Goal: Transaction & Acquisition: Obtain resource

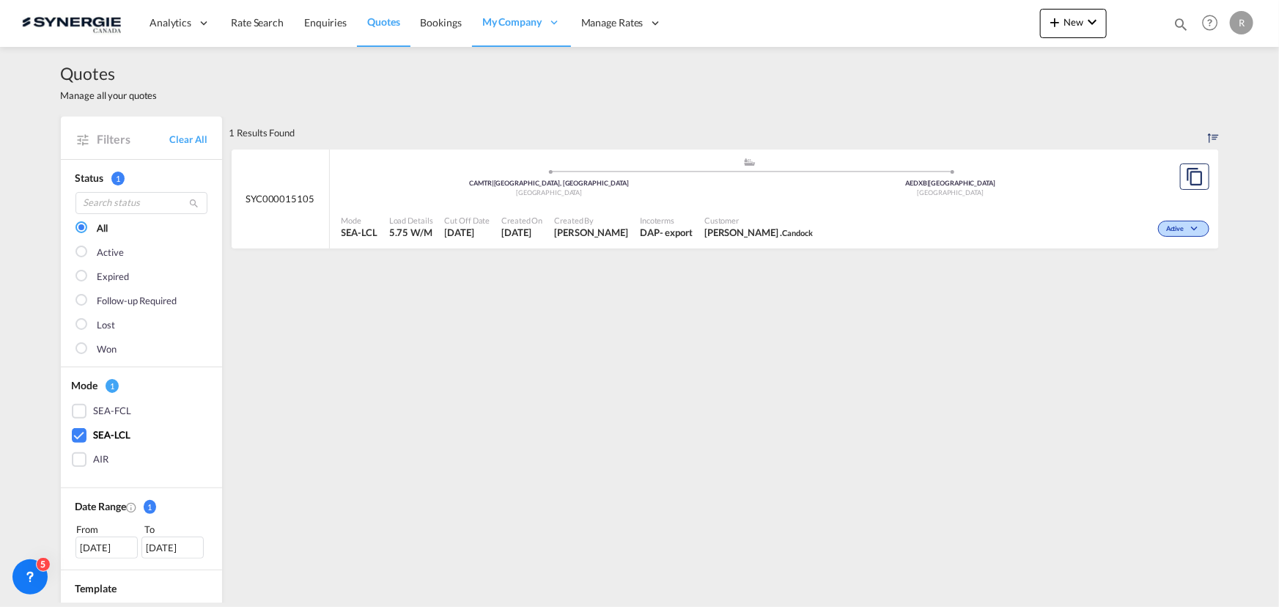
click at [380, 18] on span "Quotes" at bounding box center [383, 21] width 32 height 12
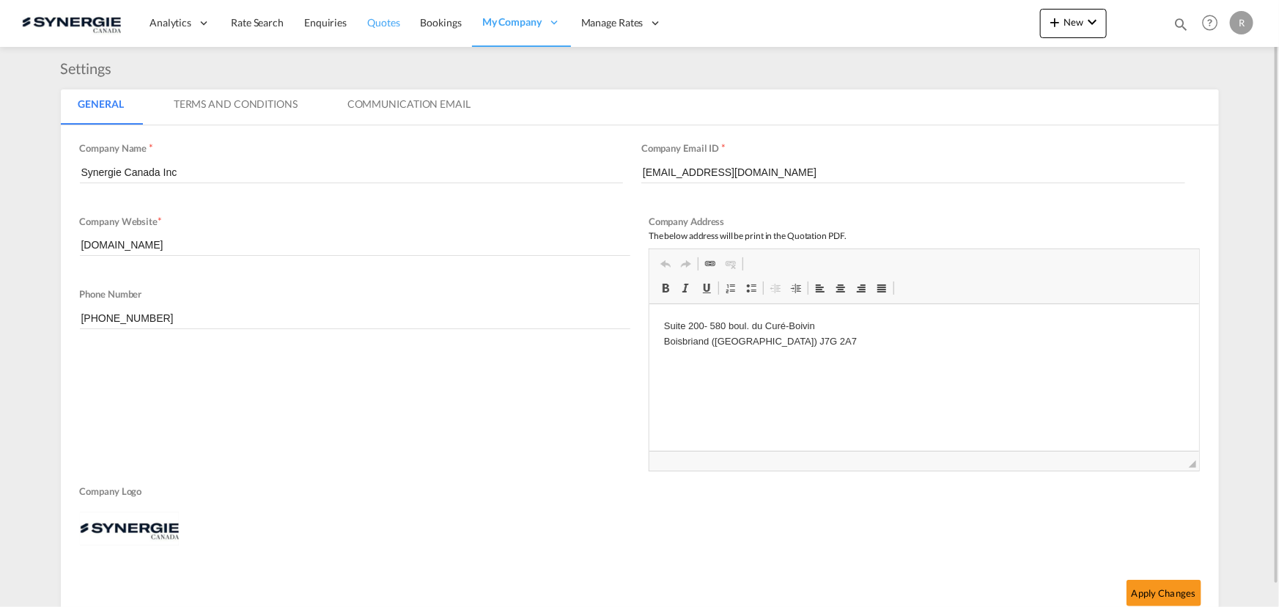
click at [392, 23] on span "Quotes" at bounding box center [383, 22] width 32 height 12
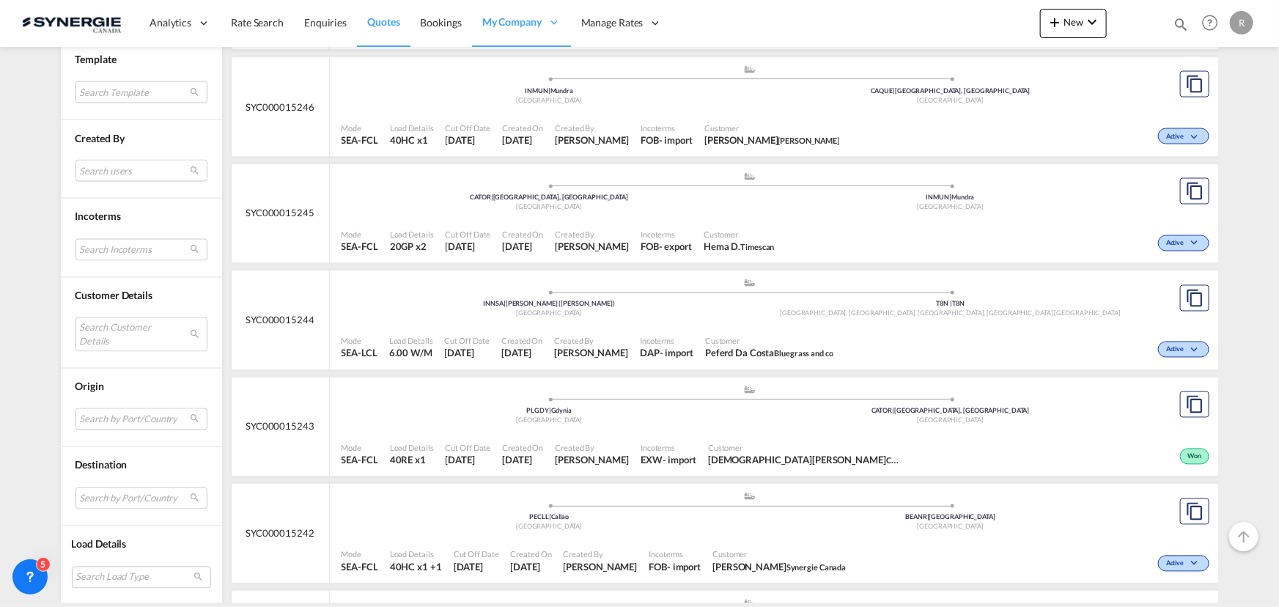
scroll to position [1333, 0]
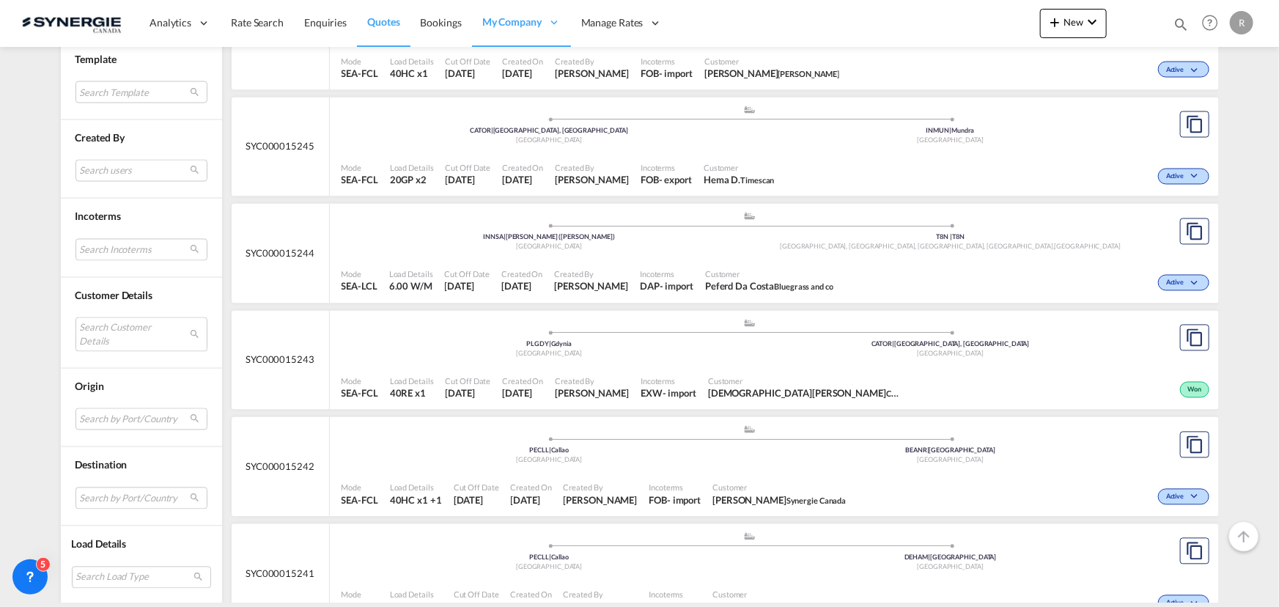
click at [734, 273] on span "Customer" at bounding box center [769, 274] width 128 height 11
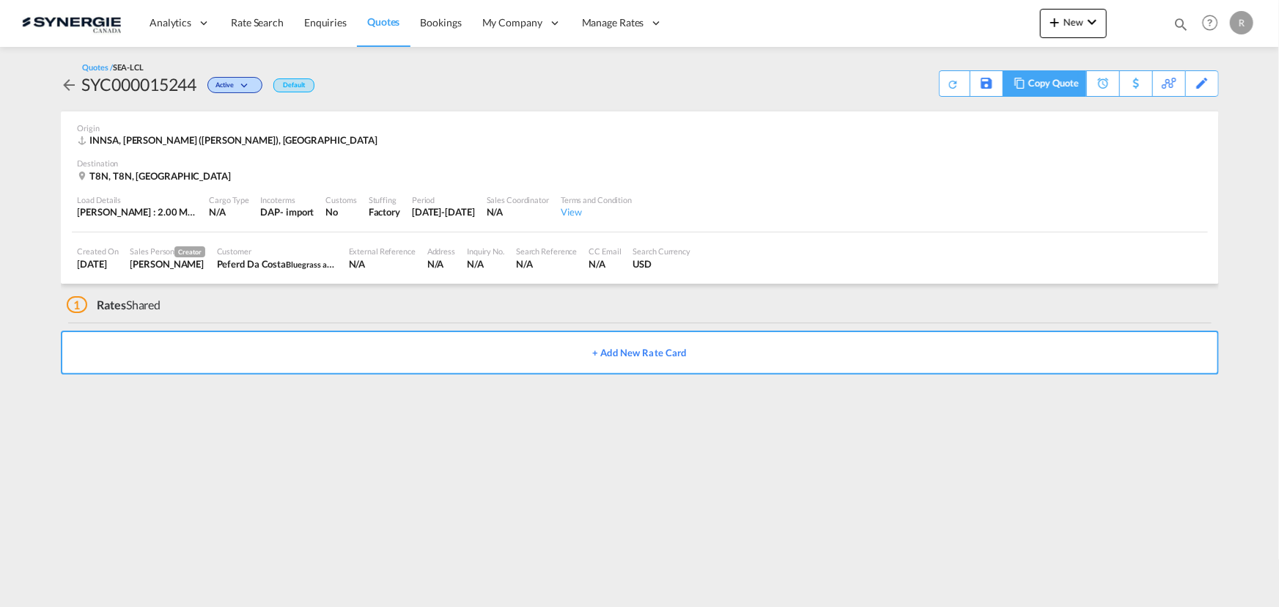
click at [1058, 80] on div "Copy Quote" at bounding box center [1054, 83] width 50 height 25
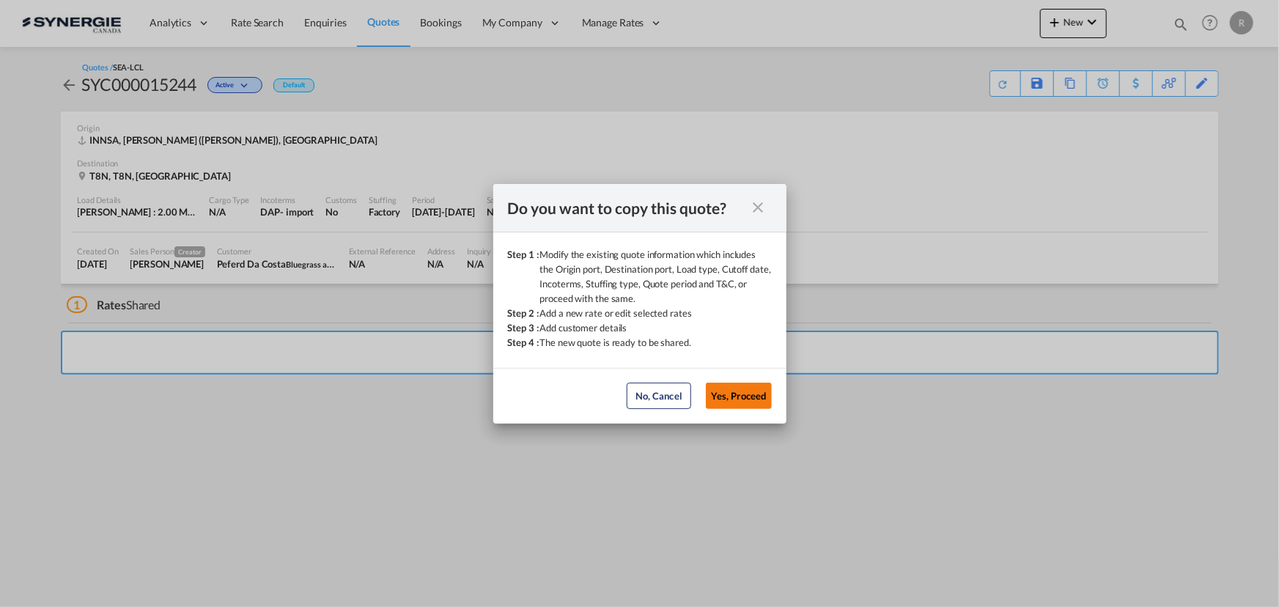
click at [730, 394] on button "Yes, Proceed" at bounding box center [739, 396] width 66 height 26
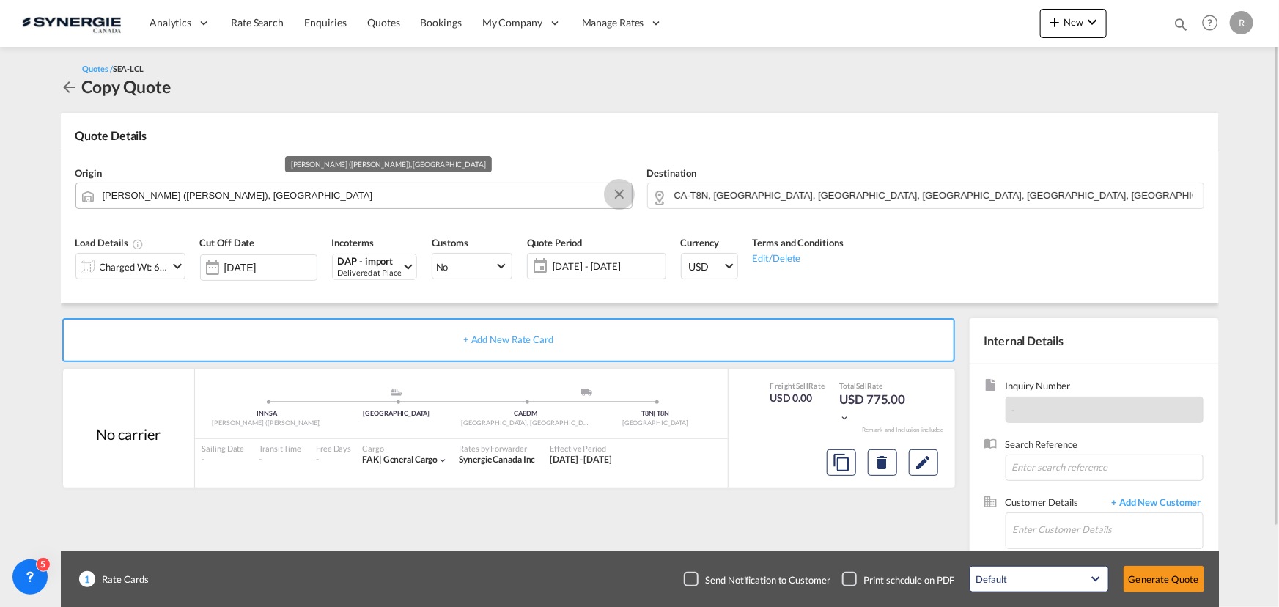
click at [620, 197] on button "Clear Input" at bounding box center [620, 194] width 22 height 22
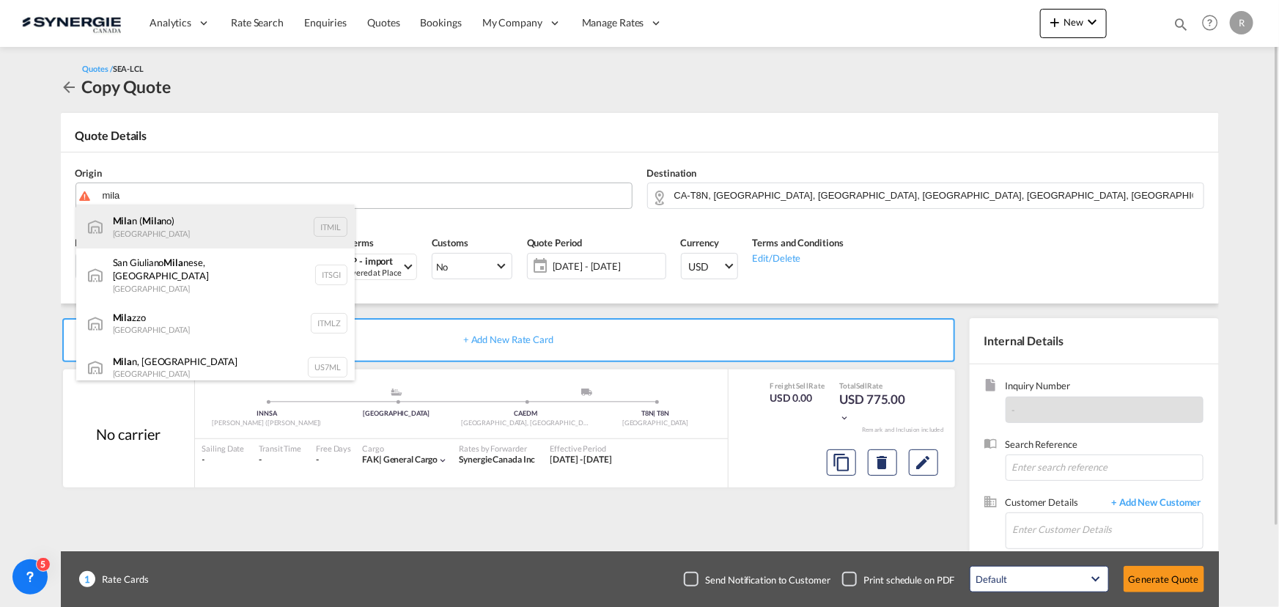
click at [164, 236] on div "Mila n ( Mila no) Italy ITMIL" at bounding box center [215, 227] width 279 height 44
type input "Milan (Milano), ITMIL"
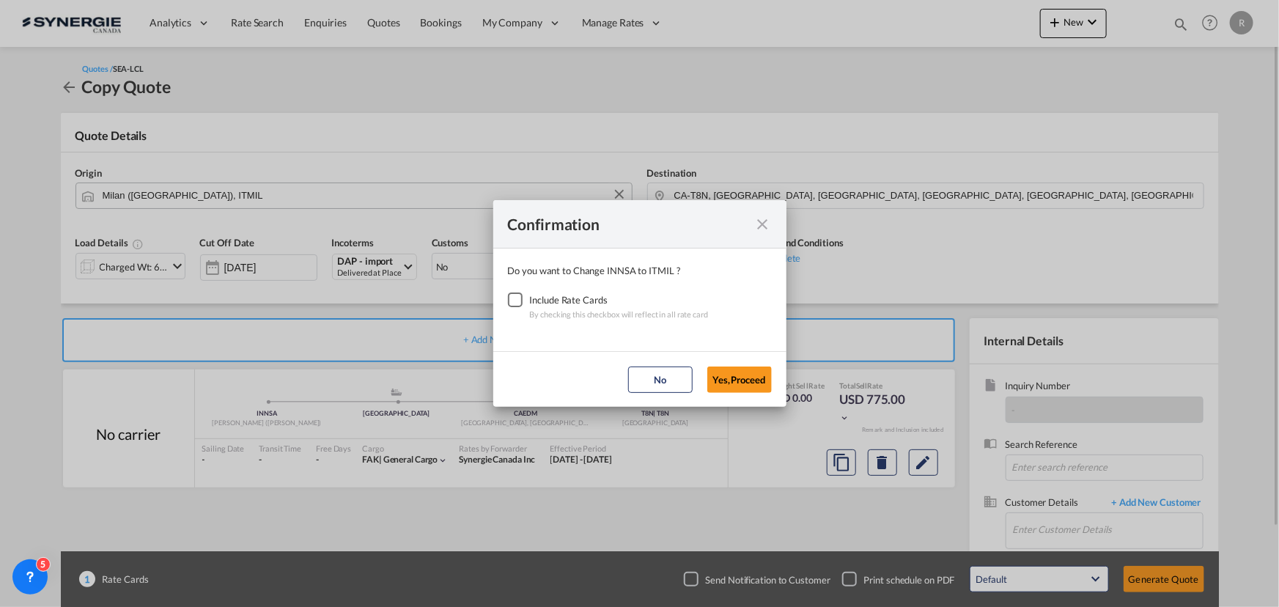
click at [508, 304] on div "Checkbox No Ink" at bounding box center [515, 300] width 15 height 15
click at [737, 372] on button "Yes,Proceed" at bounding box center [740, 380] width 65 height 26
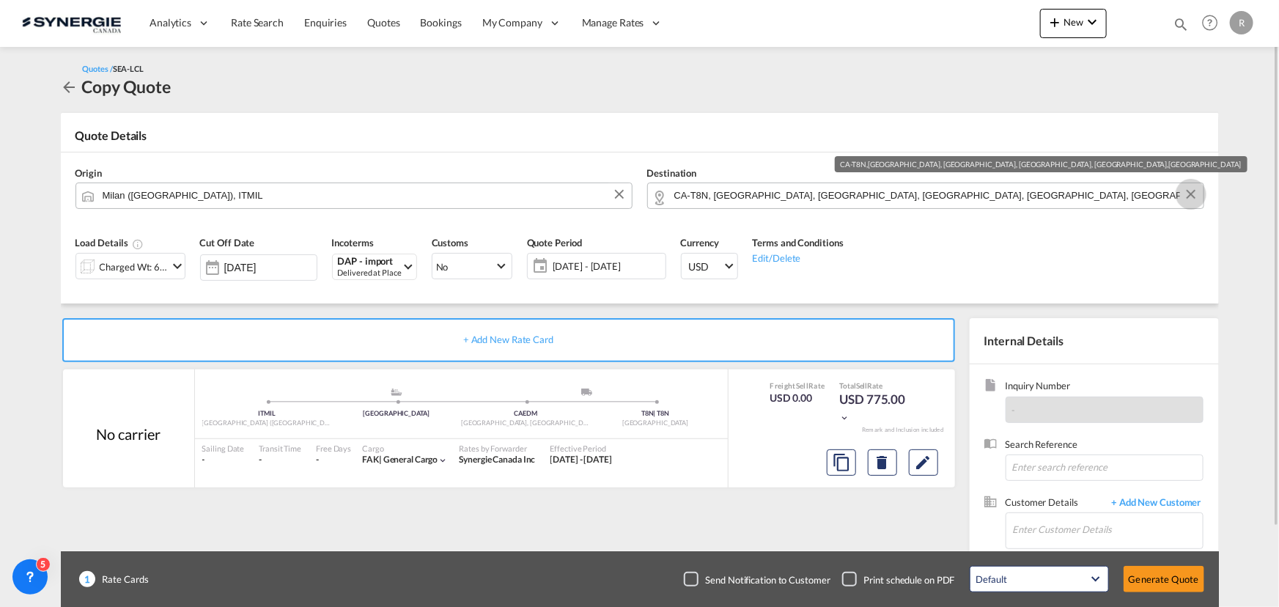
click at [1195, 198] on button "Clear Input" at bounding box center [1191, 194] width 22 height 22
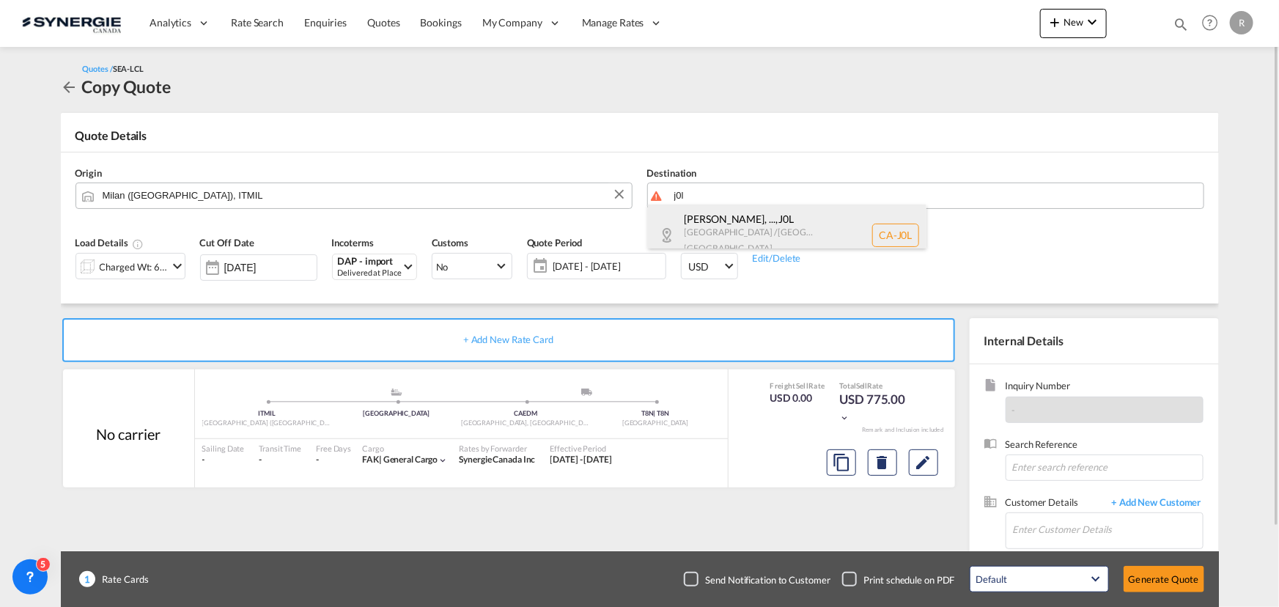
click at [754, 227] on div "Calixa-Lavallée, ... , J0L Quebec / Québec Canada CA-J0L" at bounding box center [787, 235] width 279 height 61
type input "CA-J0L, Calixa-Lavallée, QC, Contrecoeur, Hemmingford, Kahnawake, Rougemont, Sa…"
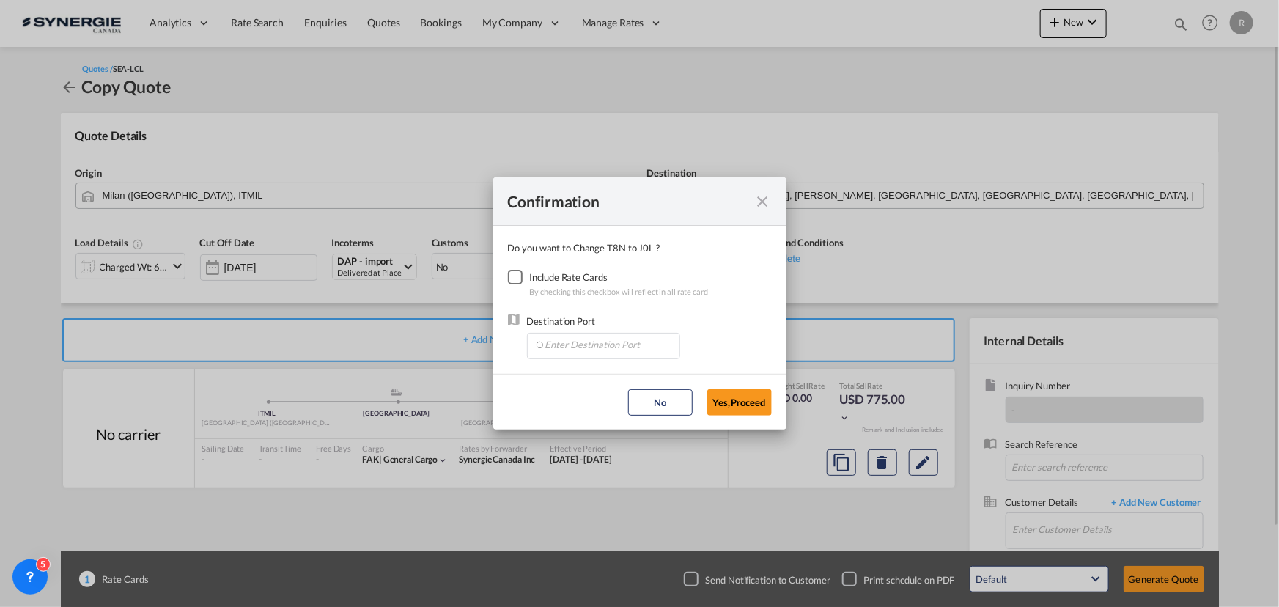
click at [518, 279] on div "Checkbox No Ink" at bounding box center [515, 277] width 15 height 15
click at [609, 348] on input "Enter Destination Port" at bounding box center [606, 345] width 145 height 22
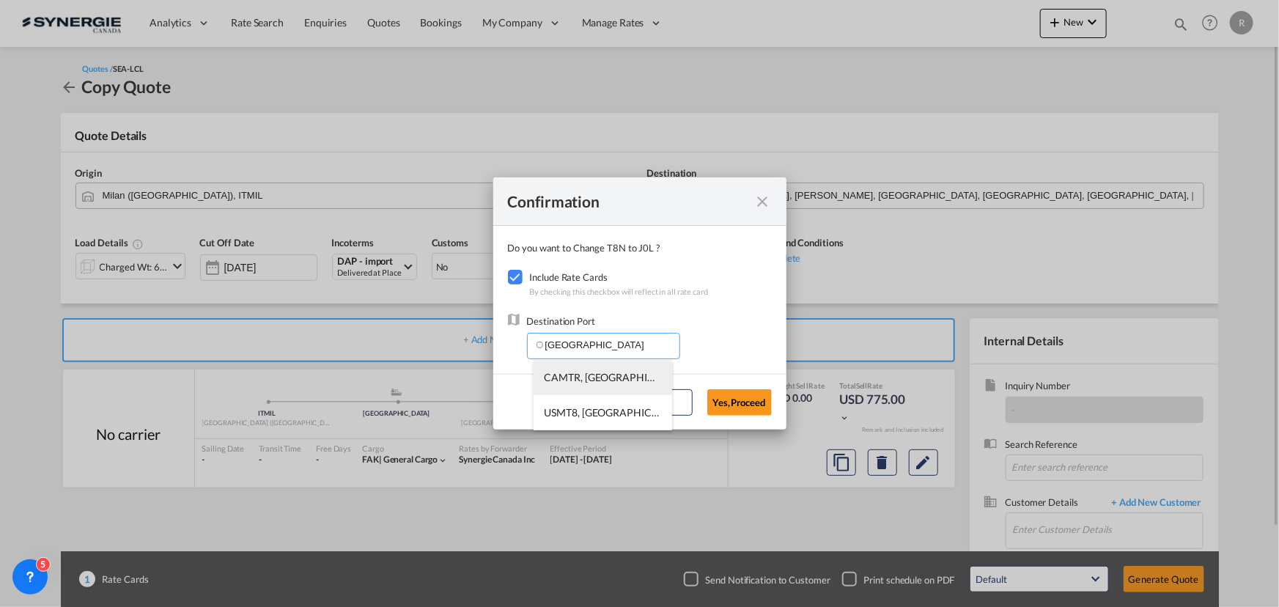
click at [597, 384] on li "CAMTR, Montreal, QC, Canada, North America, Americas" at bounding box center [603, 377] width 139 height 35
type input "CAMTR, Montreal, QC, Canada, North America, Americas"
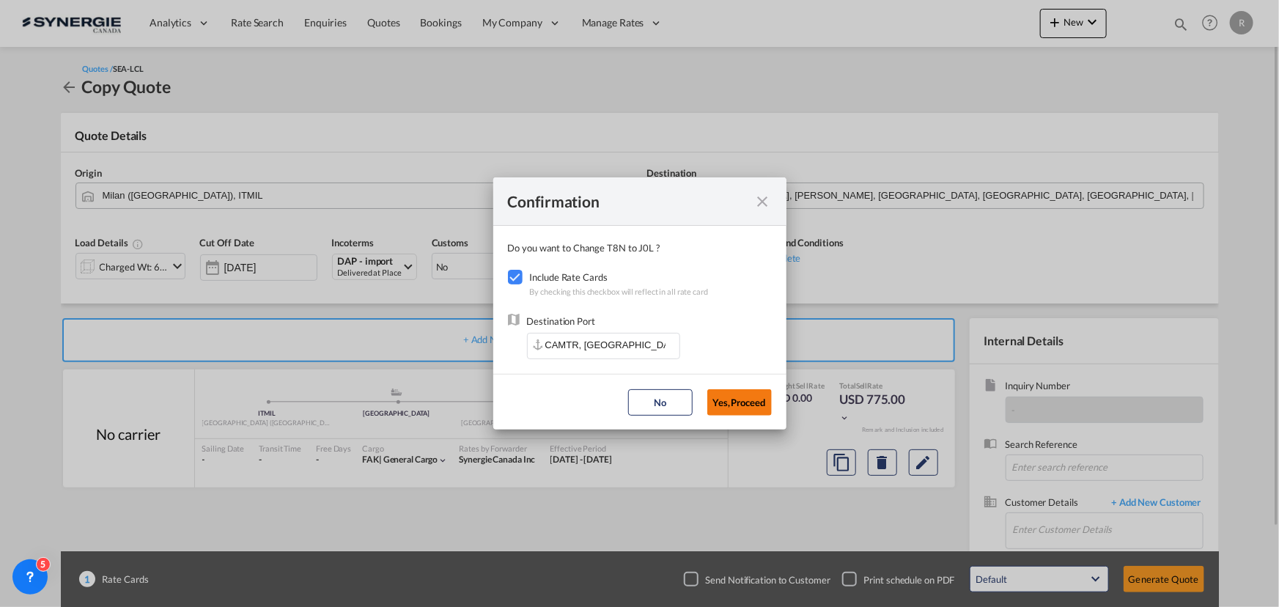
click at [747, 407] on button "Yes,Proceed" at bounding box center [740, 402] width 65 height 26
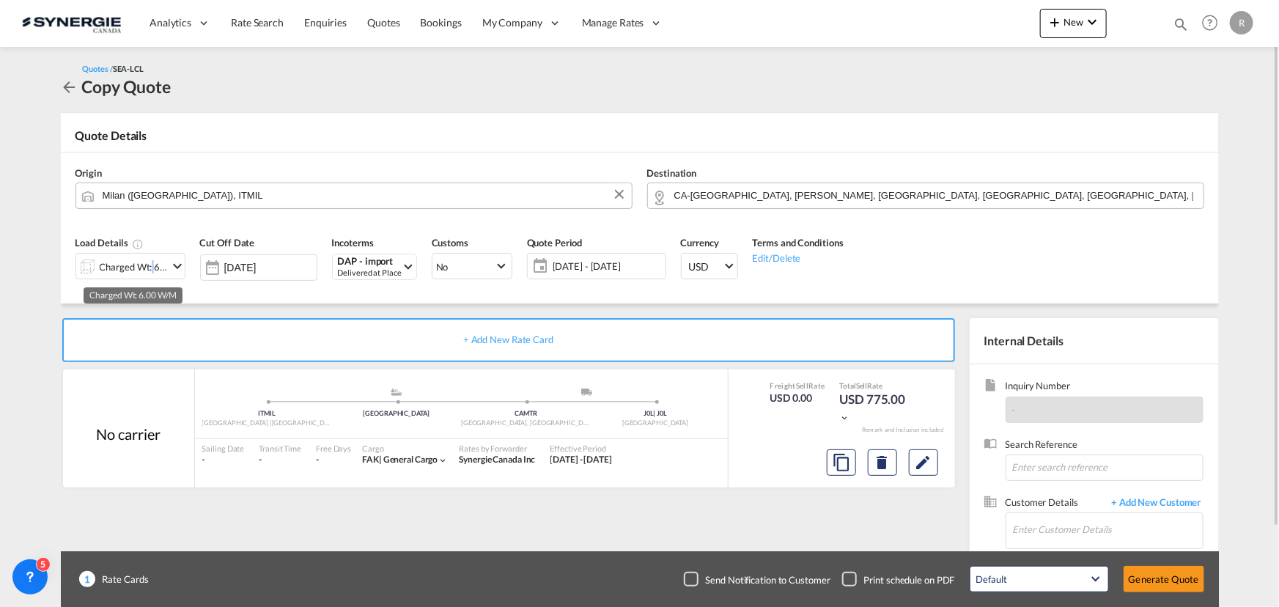
click at [150, 265] on div "Charged Wt: 6.00 W/M" at bounding box center [134, 267] width 69 height 21
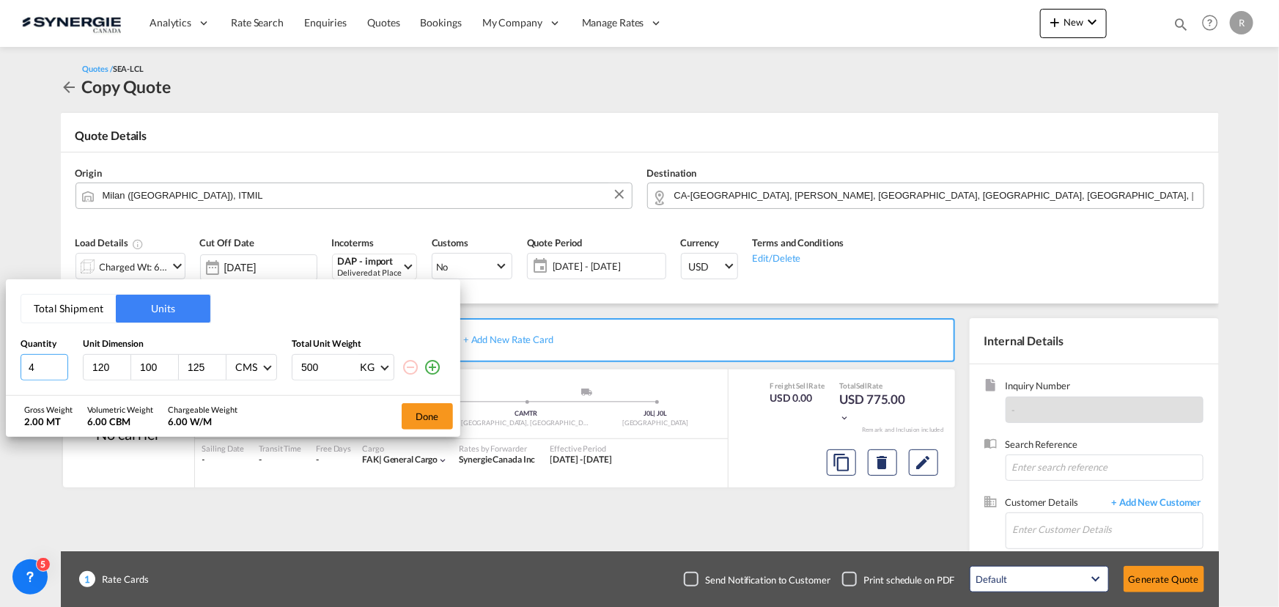
drag, startPoint x: 43, startPoint y: 370, endPoint x: -44, endPoint y: 356, distance: 87.6
click at [0, 356] on html "Analytics Reports Dashboard Rate Search Enquiries Quotes" at bounding box center [639, 303] width 1279 height 607
type input "2"
type input "180"
type input "325"
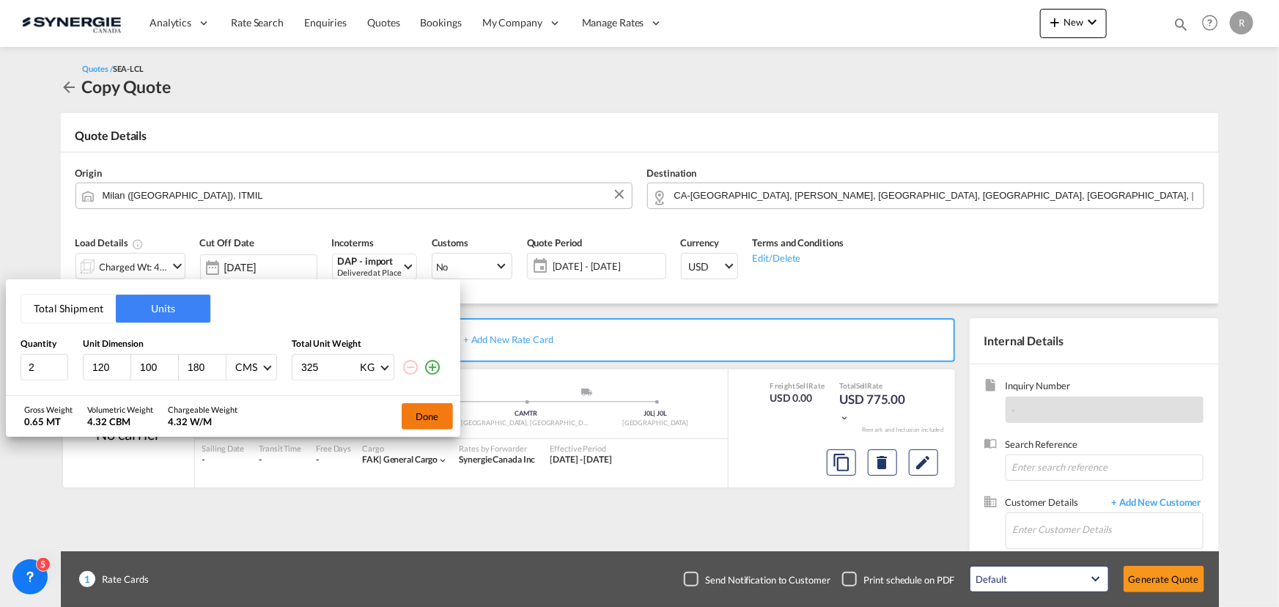
click at [425, 425] on button "Done" at bounding box center [427, 416] width 51 height 26
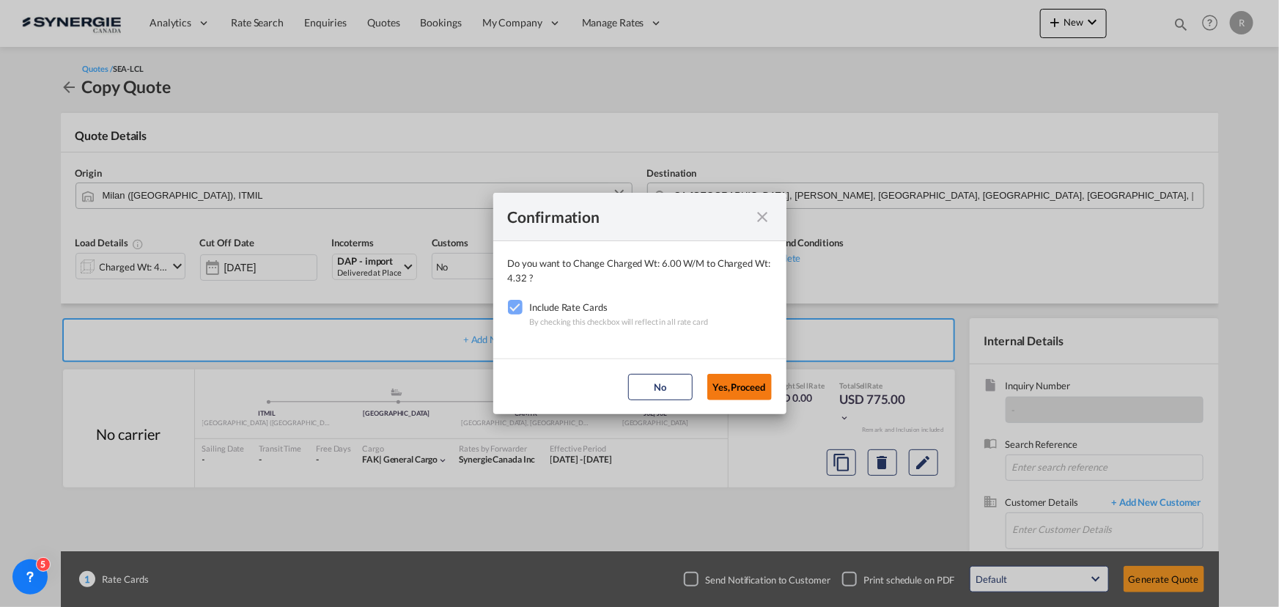
click at [738, 393] on button "Yes,Proceed" at bounding box center [740, 387] width 65 height 26
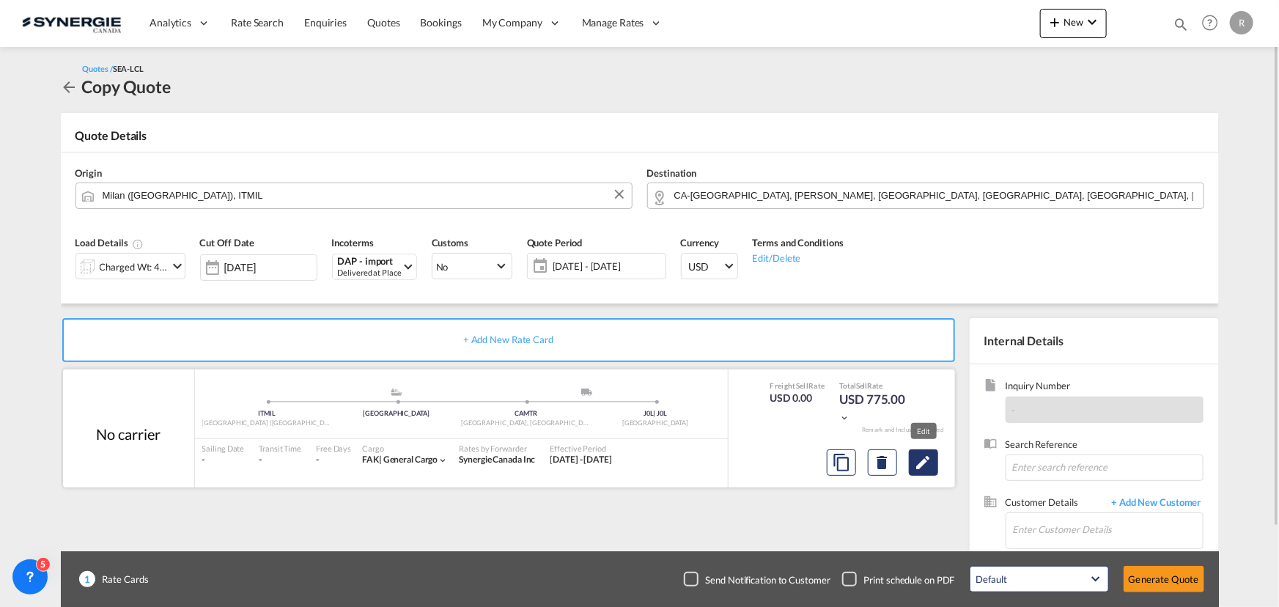
click at [924, 468] on md-icon "Edit" at bounding box center [924, 463] width 18 height 18
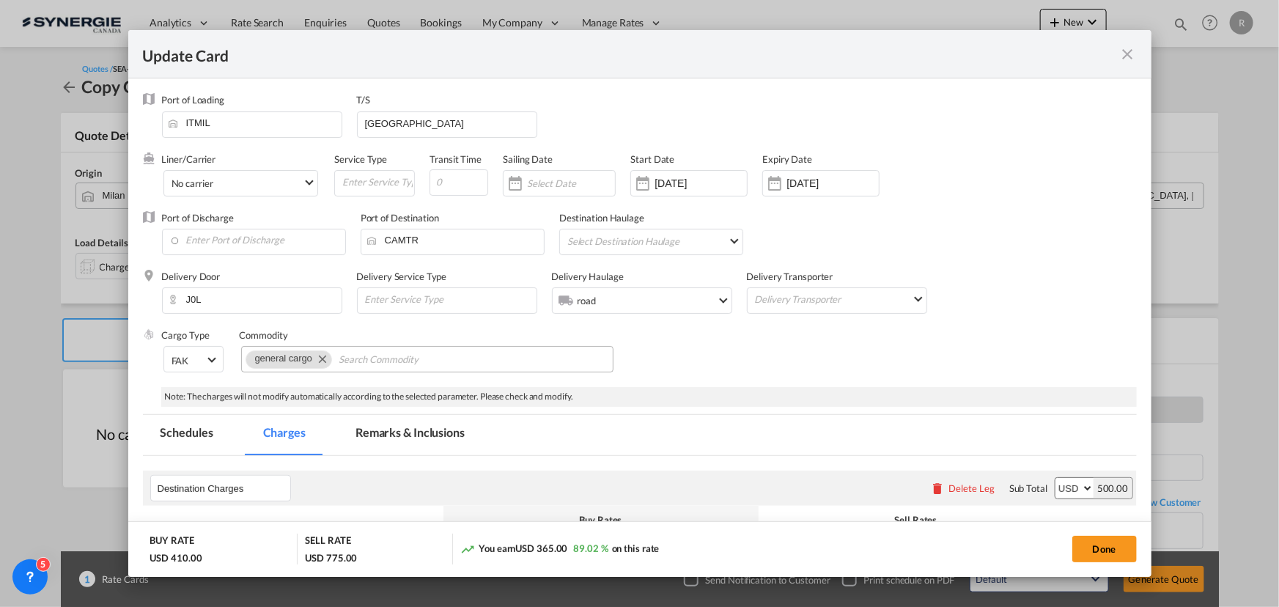
select select "flat"
select select "per_pallet"
select select "per_bl"
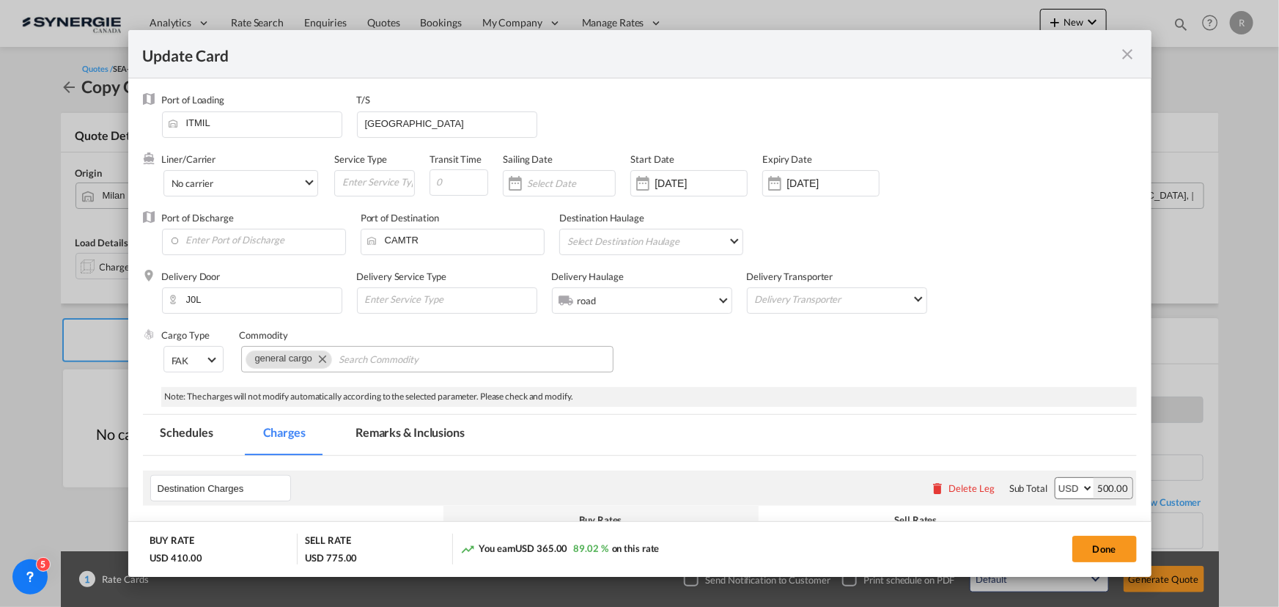
select select "per_bl"
select select "per_shipment"
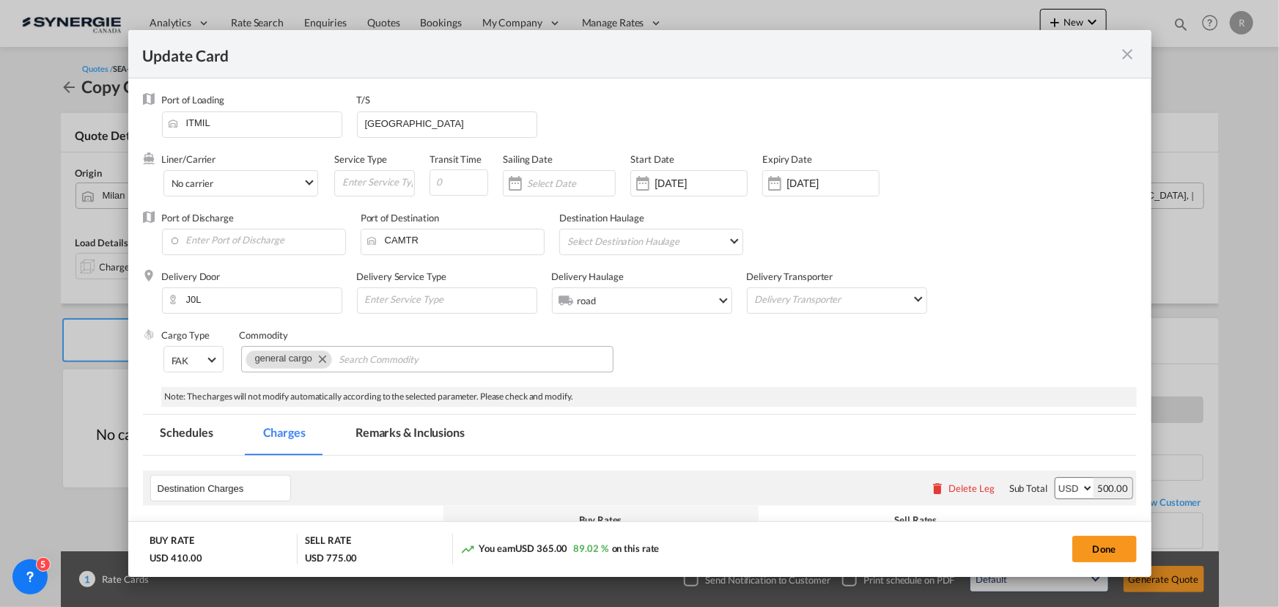
select select "per_shipment"
drag, startPoint x: 449, startPoint y: 134, endPoint x: 213, endPoint y: 81, distance: 241.9
click at [213, 81] on md-dialog-content "Port of Loading ITMIL T/S Vancouver Liner/Carrier No carrier Atlantic Container…" at bounding box center [640, 327] width 1024 height 498
click at [447, 125] on input "Vancouver" at bounding box center [450, 123] width 173 height 22
type input "V"
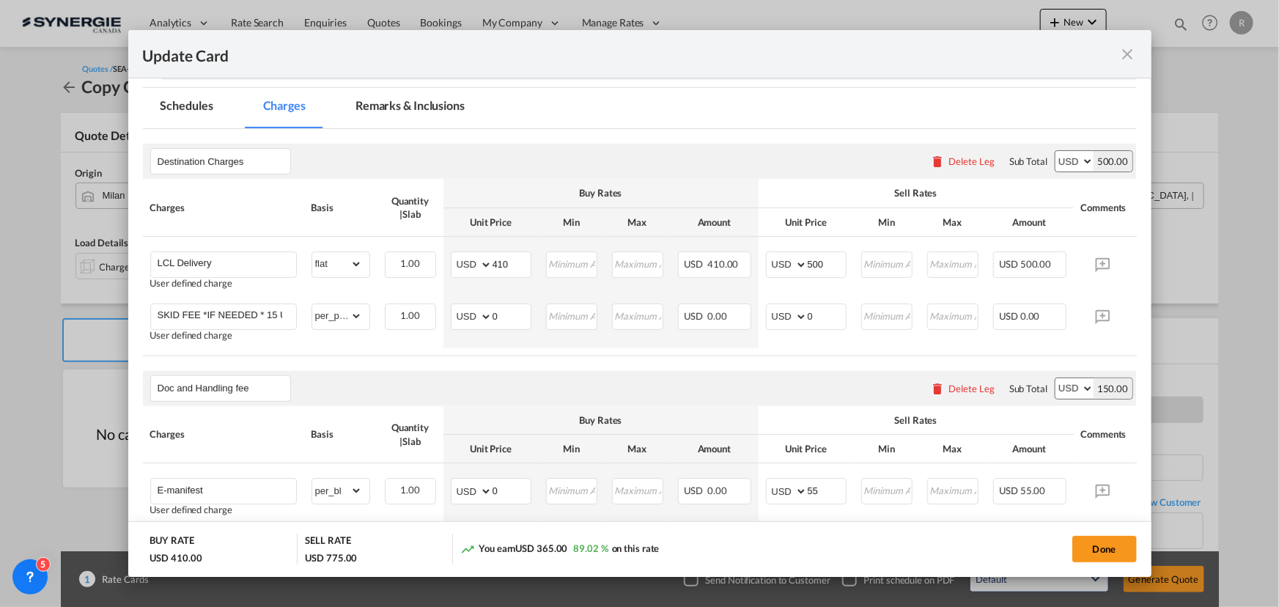
scroll to position [333, 0]
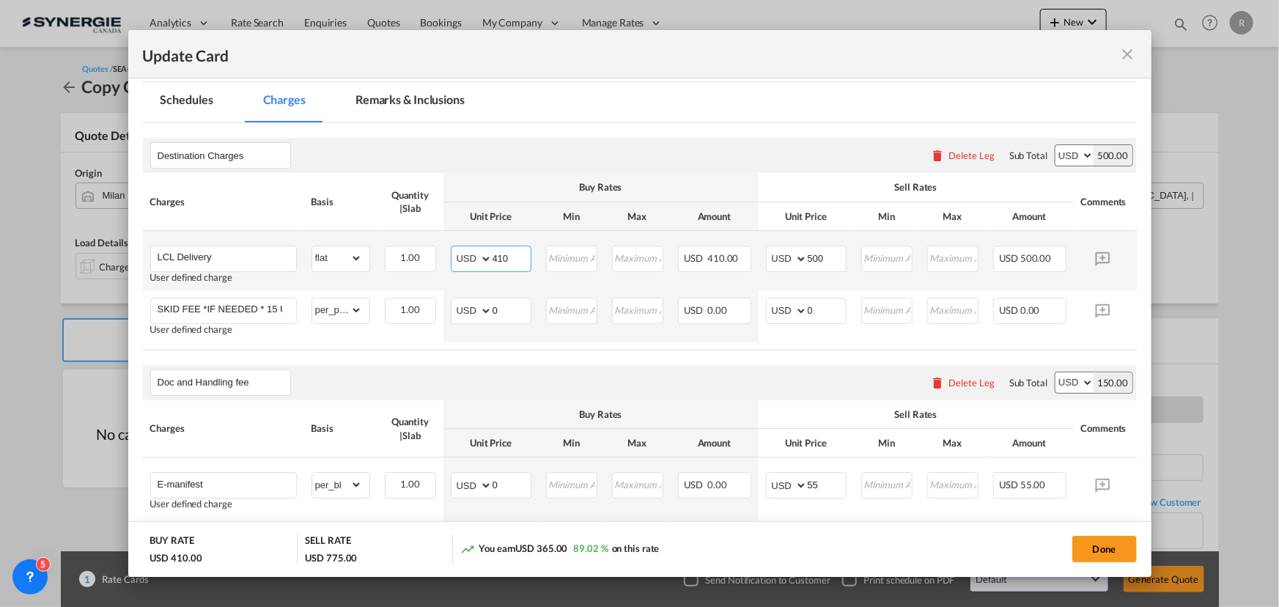
drag, startPoint x: 518, startPoint y: 256, endPoint x: 445, endPoint y: 249, distance: 73.0
click at [445, 249] on td "AED AFN ALL AMD ANG AOA ARS AUD AWG AZN BAM BBD BDT BGN BHD BIF BMD BND BOB BRL…" at bounding box center [491, 260] width 95 height 59
type input "100"
drag, startPoint x: 836, startPoint y: 259, endPoint x: 771, endPoint y: 254, distance: 65.5
click at [771, 254] on md-input-container "AED AFN ALL AMD ANG AOA ARS AUD AWG AZN BAM BBD BDT BGN BHD BIF BMD BND BOB BRL…" at bounding box center [806, 259] width 81 height 26
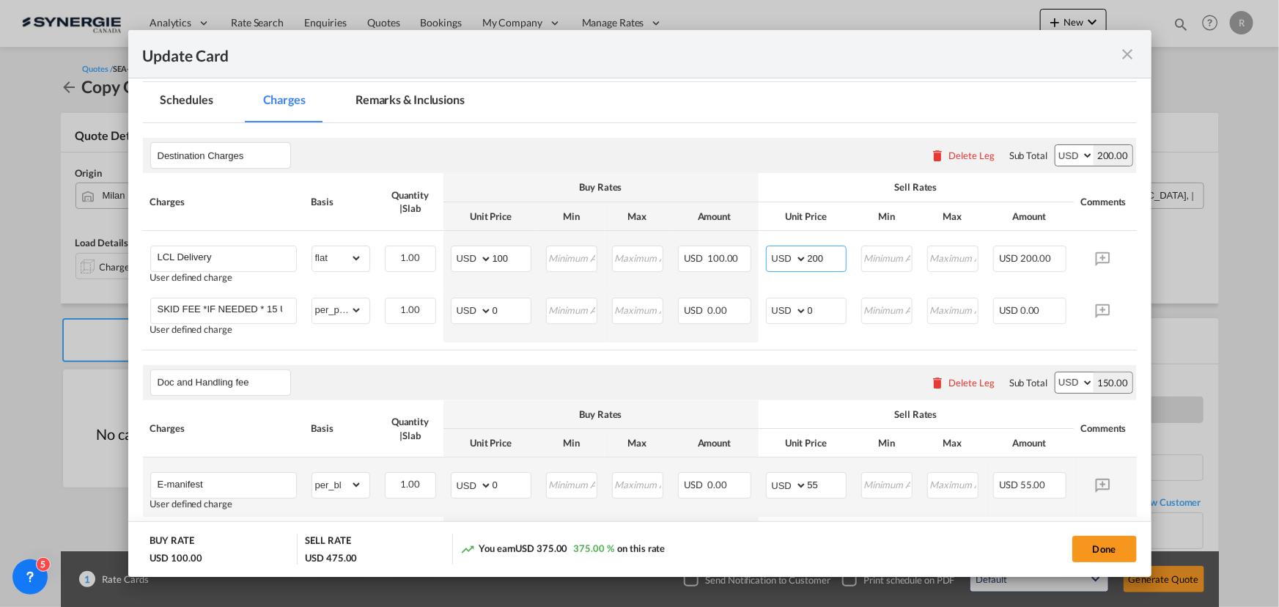
scroll to position [466, 0]
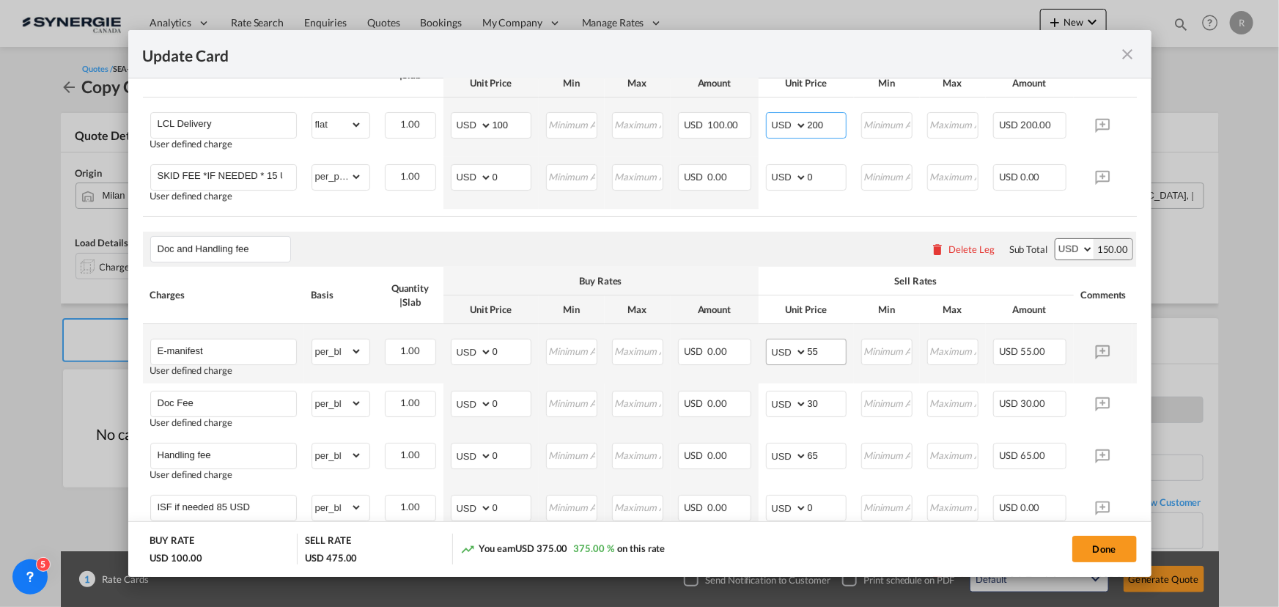
type input "200"
drag, startPoint x: 831, startPoint y: 350, endPoint x: 809, endPoint y: 348, distance: 21.5
click at [814, 349] on input "55" at bounding box center [827, 350] width 38 height 22
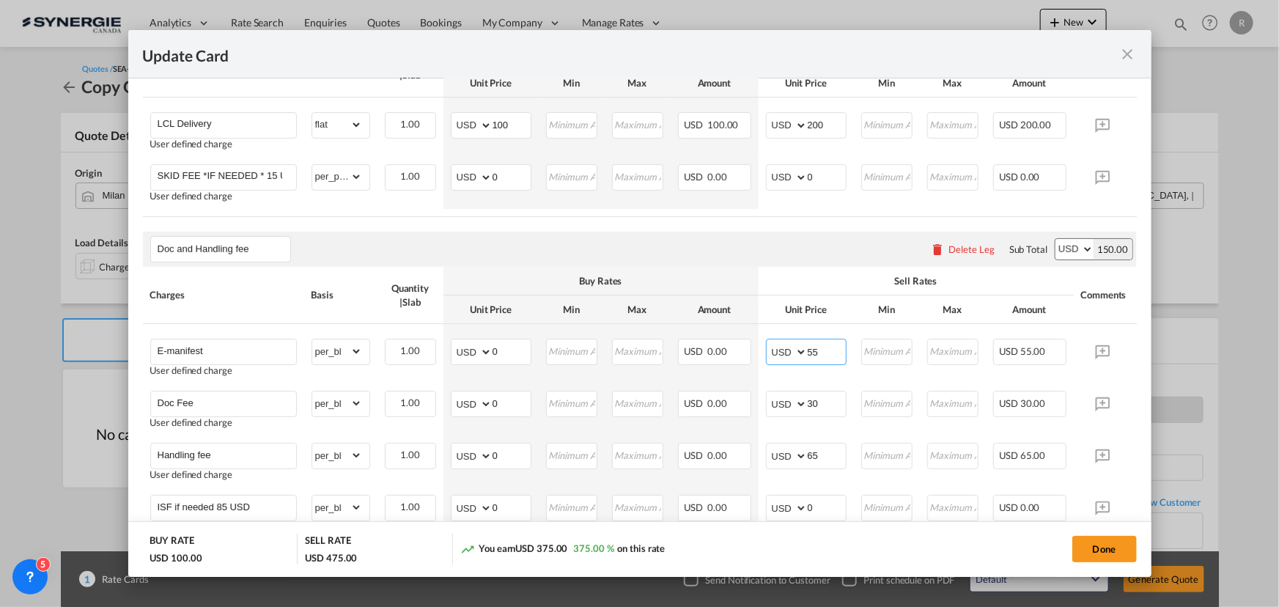
type input "5"
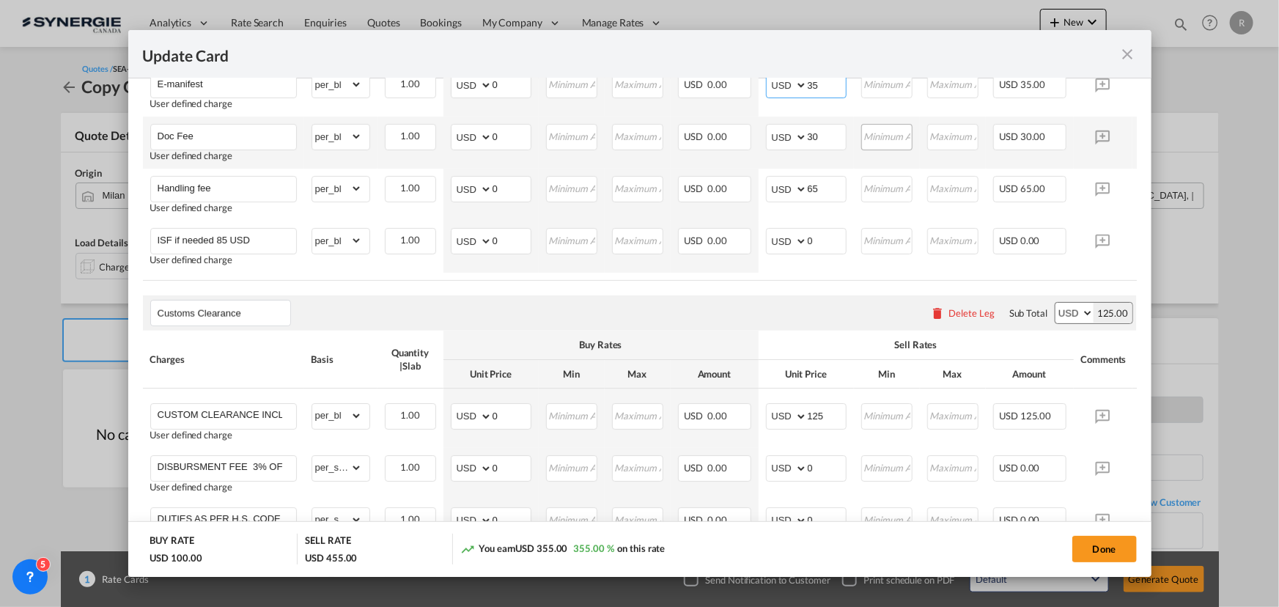
scroll to position [866, 0]
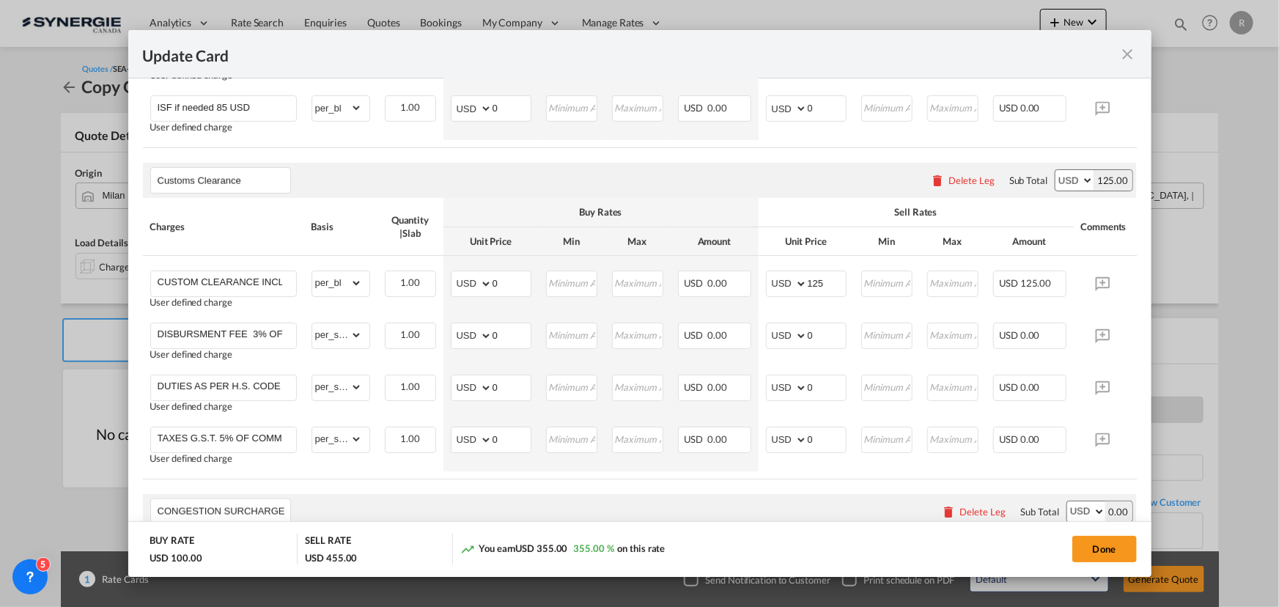
type input "35"
click at [955, 194] on div "Delete Leg" at bounding box center [962, 180] width 79 height 26
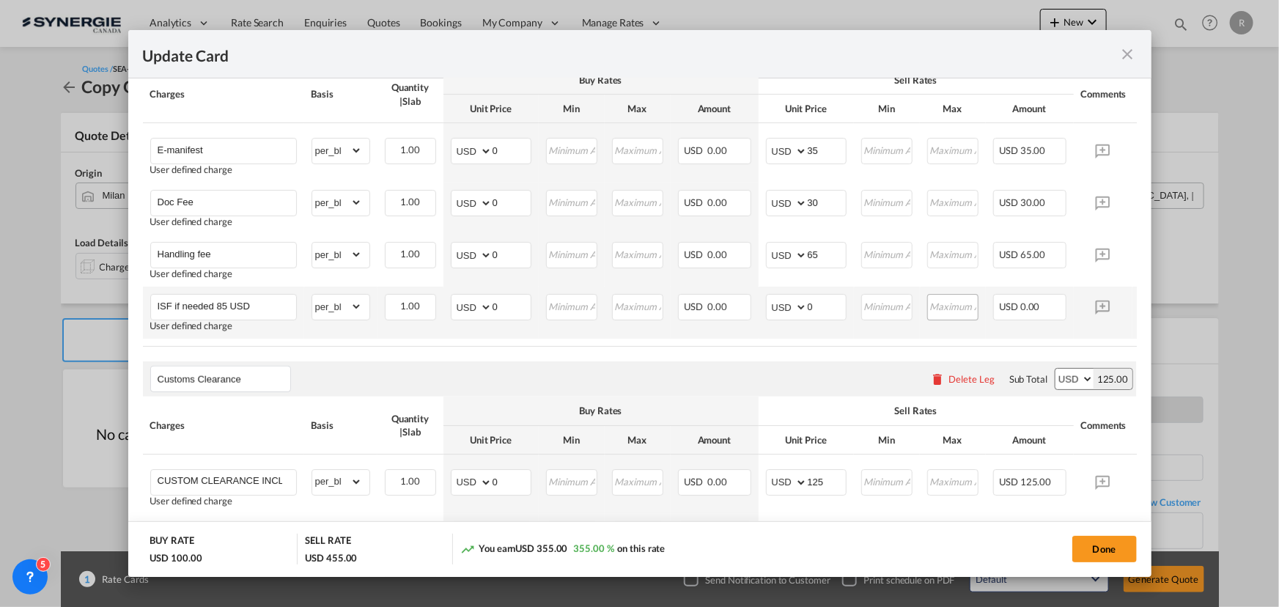
scroll to position [638, 0]
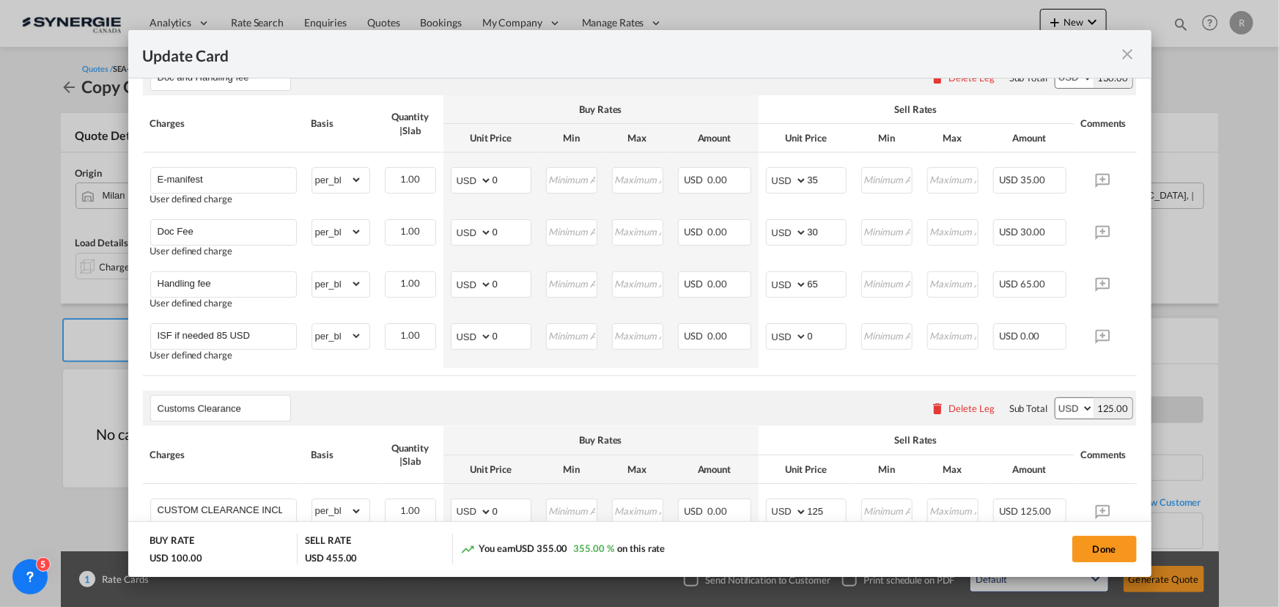
click at [952, 414] on div "Delete Leg" at bounding box center [972, 409] width 46 height 12
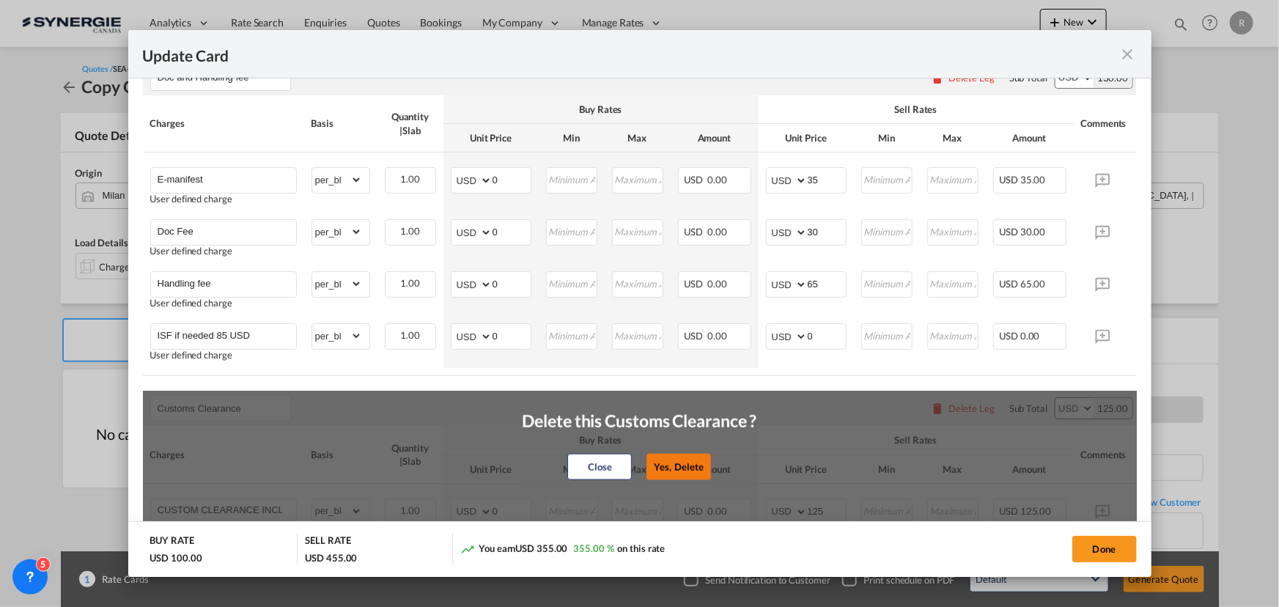
click at [664, 476] on button "Yes, Delete" at bounding box center [679, 467] width 65 height 26
type input "CONGESTION SURCHARGE"
type input "CONGESTION SURCHARGE Please note that due to global port congestion, many ocean…"
select select "per_shipment"
type input "0"
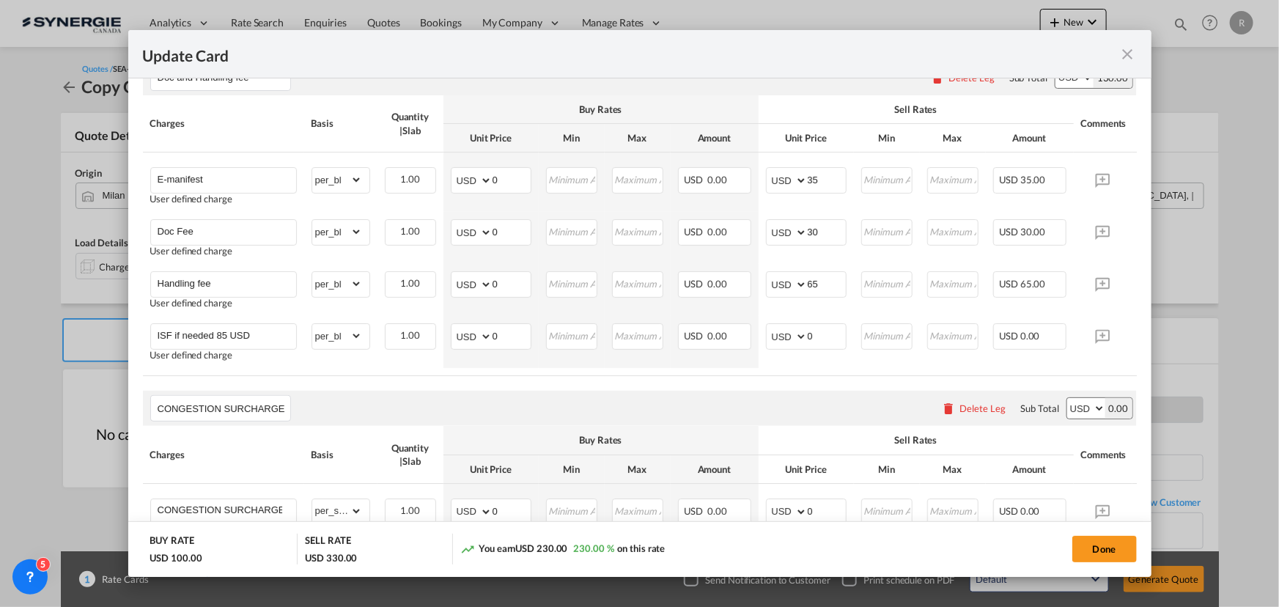
click at [985, 414] on div "Delete Leg" at bounding box center [983, 409] width 46 height 12
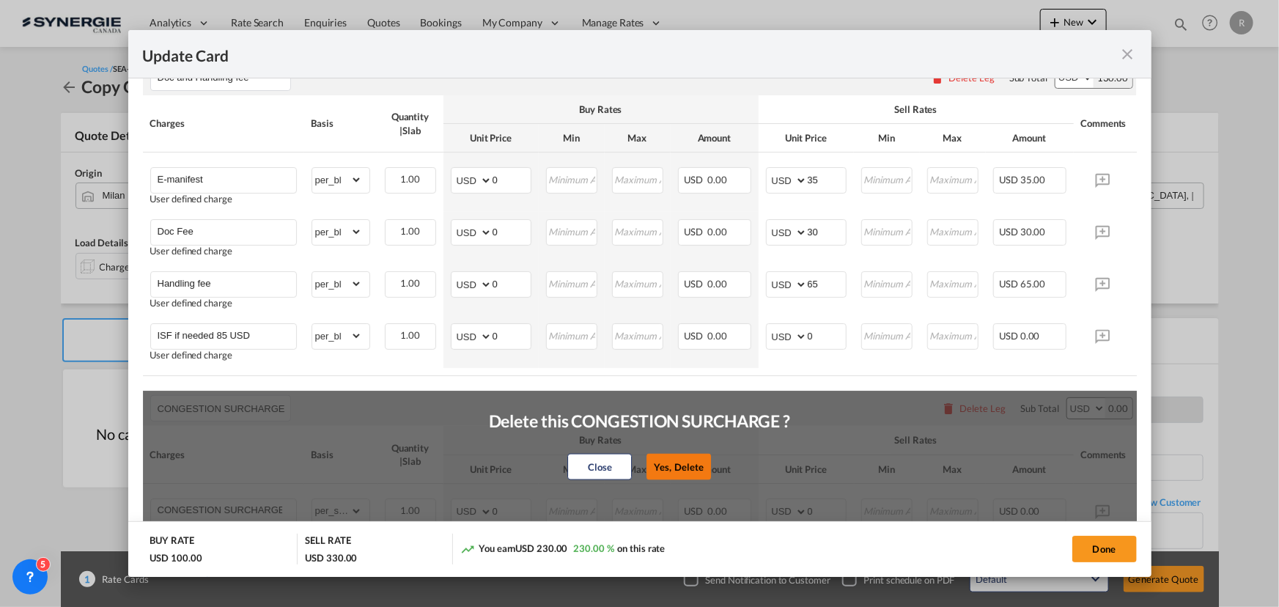
click at [666, 479] on button "Yes, Delete" at bounding box center [679, 467] width 65 height 26
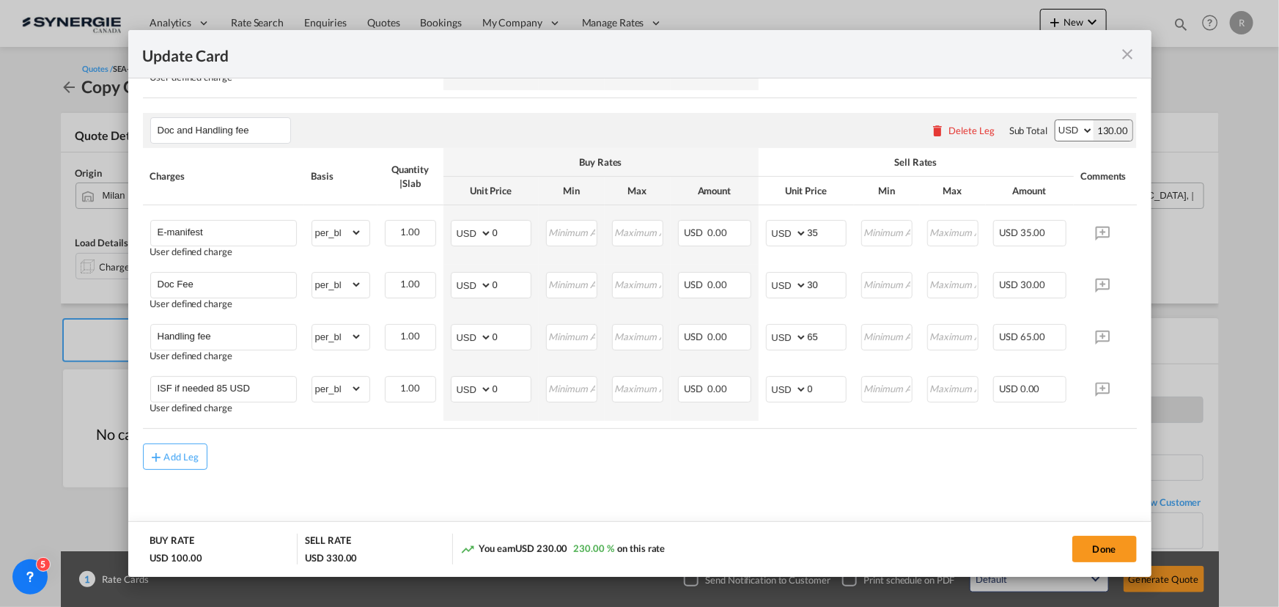
scroll to position [0, 54]
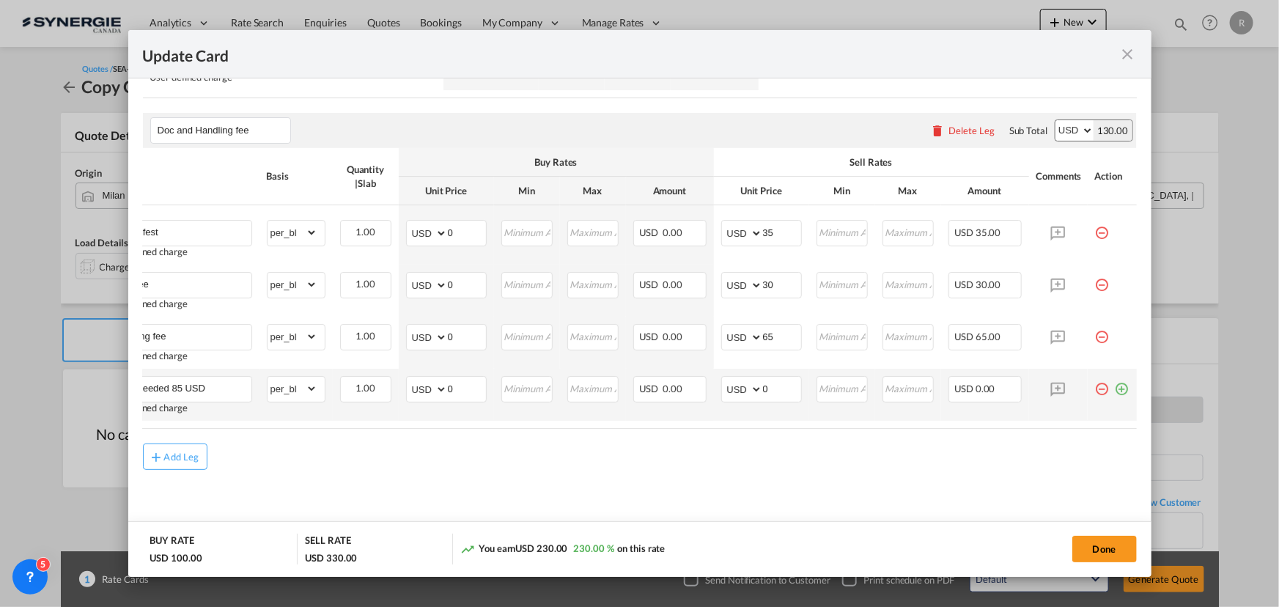
click at [1115, 386] on md-icon "icon-plus-circle-outline green-400-fg" at bounding box center [1122, 383] width 15 height 15
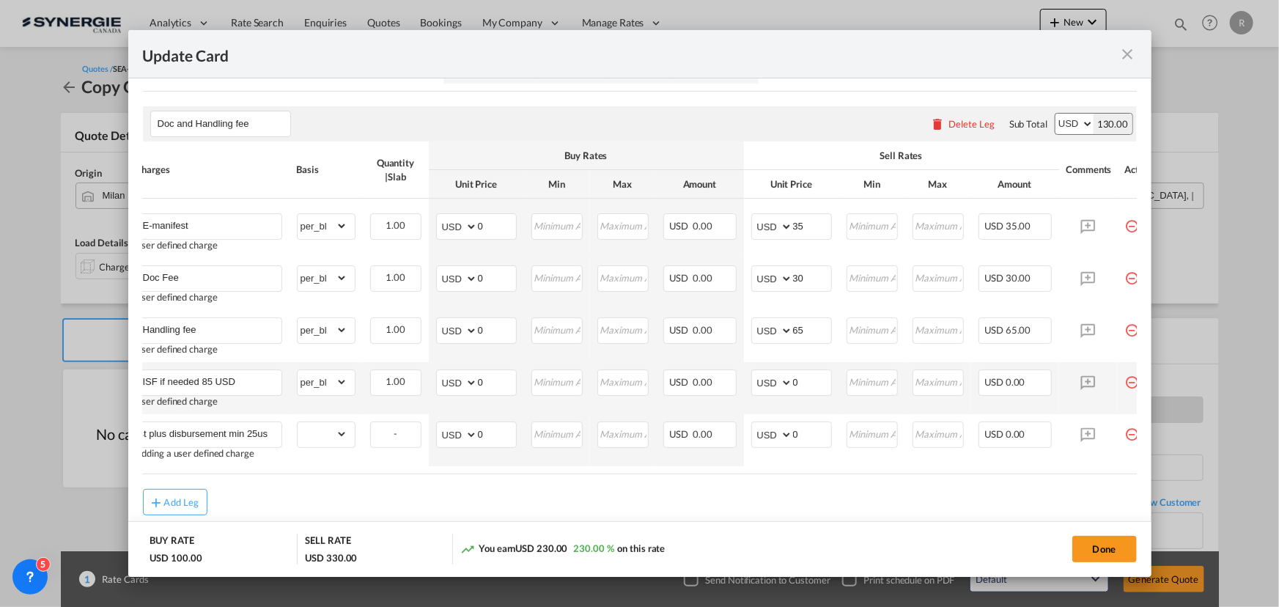
scroll to position [0, 148]
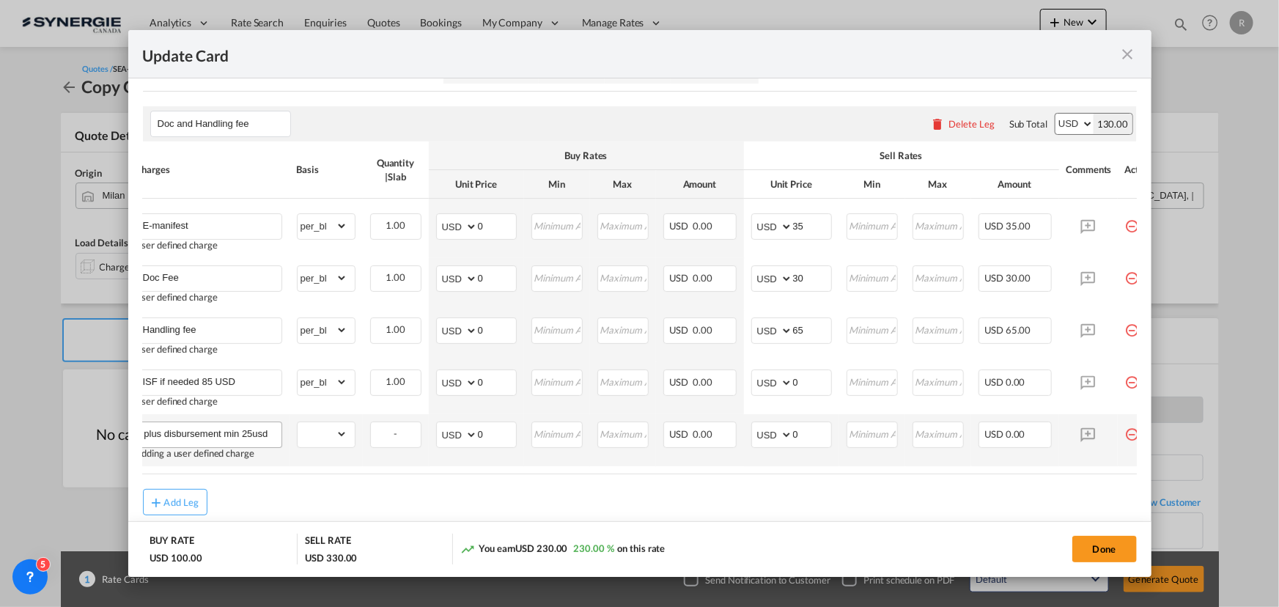
click at [224, 437] on input "DTHC and coloader charge at cost plus disbursement min 25usd" at bounding box center [212, 433] width 139 height 22
type input "DTHC and coloader charge at cost plus disbursement 3pct min 25usd"
click at [331, 432] on select "gross_weight volumetric_weight per_shipment per_bl per_km per_hawb per_kg flat …" at bounding box center [323, 433] width 50 height 23
select select "per_shipment"
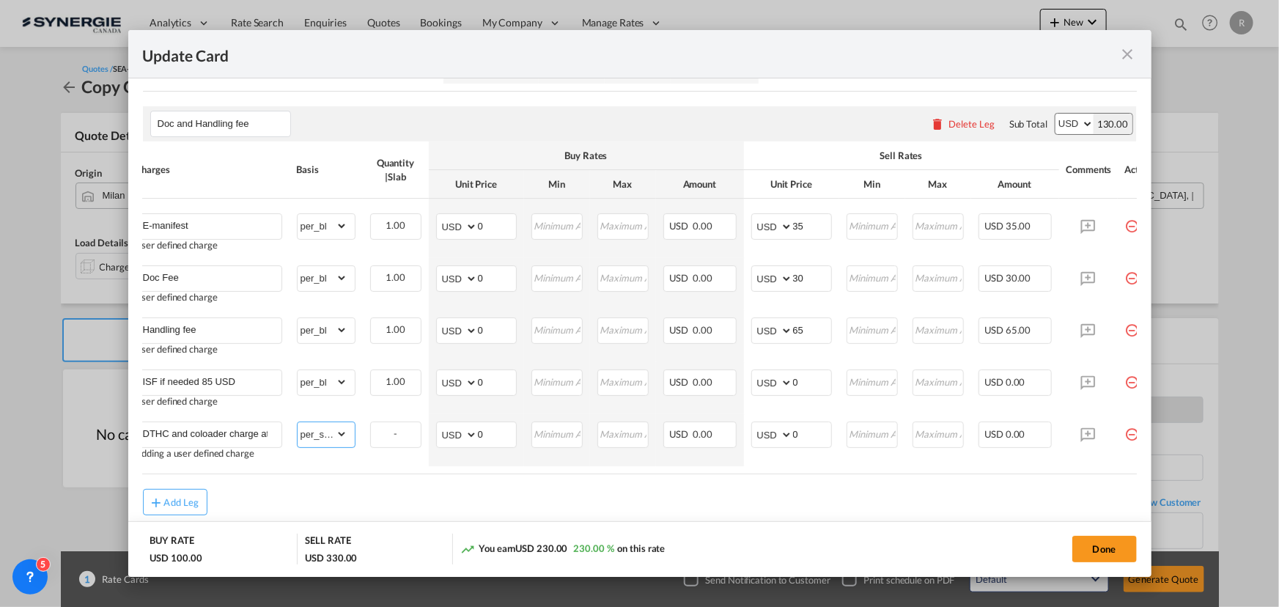
click at [298, 425] on select "gross_weight volumetric_weight per_shipment per_bl per_km per_hawb per_kg flat …" at bounding box center [323, 433] width 50 height 23
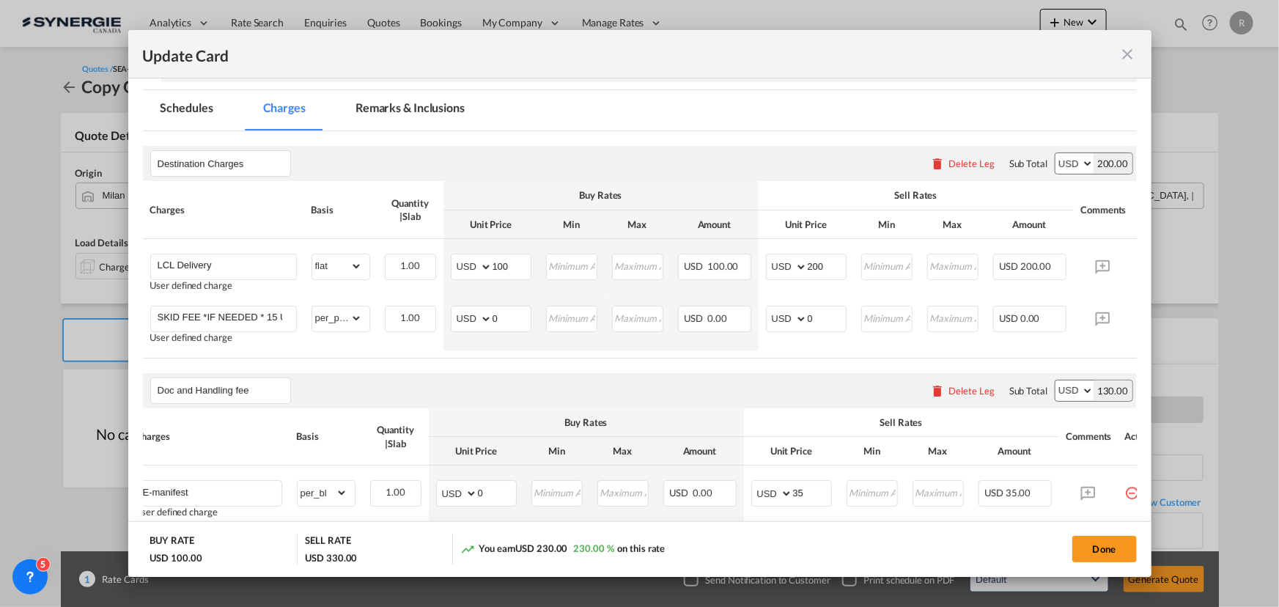
scroll to position [125, 0]
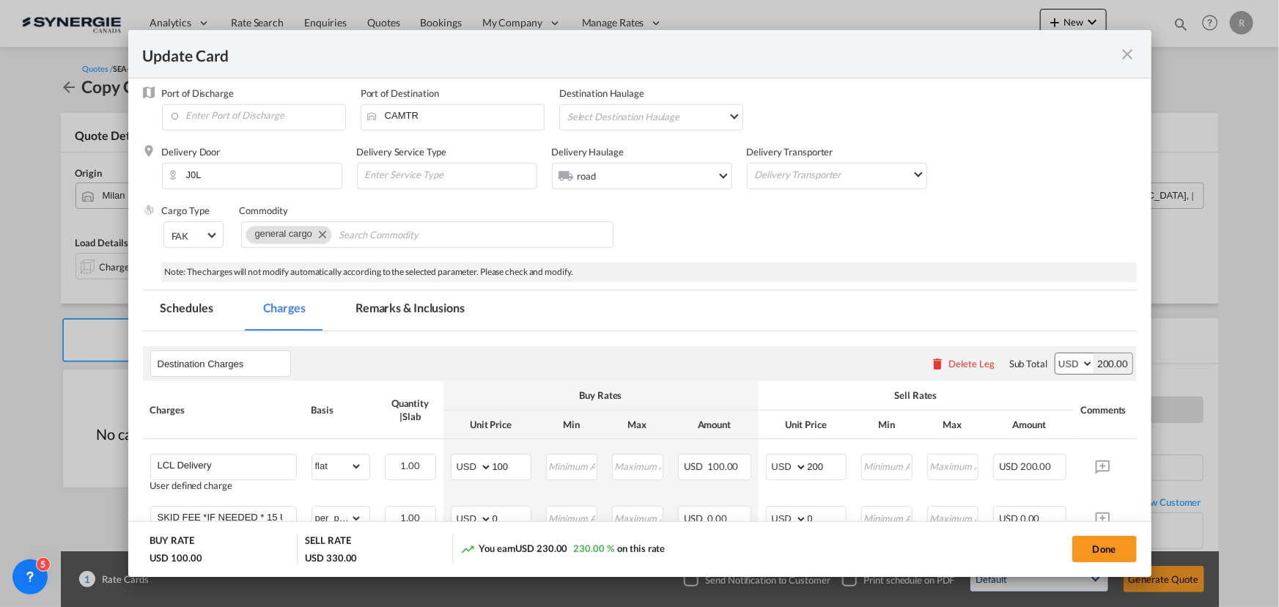
click at [420, 304] on md-tab-item "Remarks & Inclusions" at bounding box center [410, 310] width 144 height 40
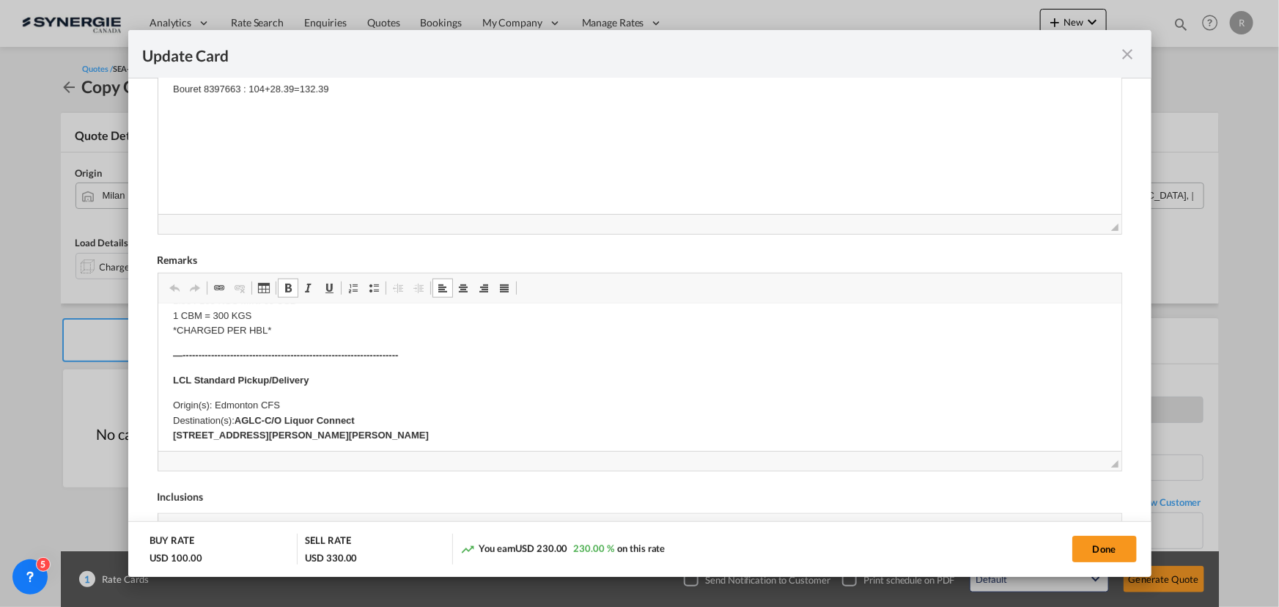
scroll to position [266, 0]
drag, startPoint x: 213, startPoint y: 396, endPoint x: 295, endPoint y: 396, distance: 82.1
click at [295, 396] on p "Origin(s): Edmonton CFS Destination(s): AGLC-C/O Liquor Connect 1,2 Boudreau Ro…" at bounding box center [639, 414] width 934 height 45
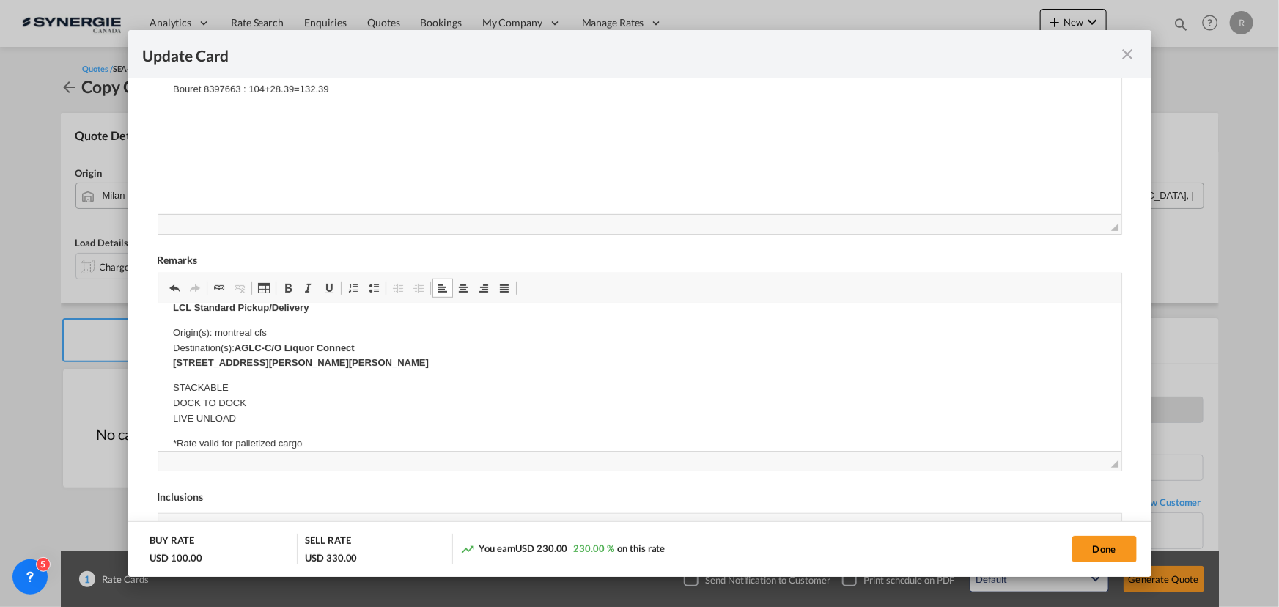
scroll to position [333, 0]
click at [366, 361] on body "E Manifest (ACI): Applicable if Synergie is responsible to submit Per E-manifes…" at bounding box center [639, 451] width 934 height 930
click at [365, 361] on strong "AGLC-C/O Liquor Connect 1,2 Boudreau Road, St. Albert, Alberta T8N 6K3, Canada" at bounding box center [300, 355] width 256 height 26
drag, startPoint x: 237, startPoint y: 347, endPoint x: 448, endPoint y: 359, distance: 211.5
click at [448, 359] on p "Origin(s): montreal cfs Destination(s): AGLC-C/O Liquor Connect 1,2 Boudreau Ro…" at bounding box center [639, 348] width 934 height 45
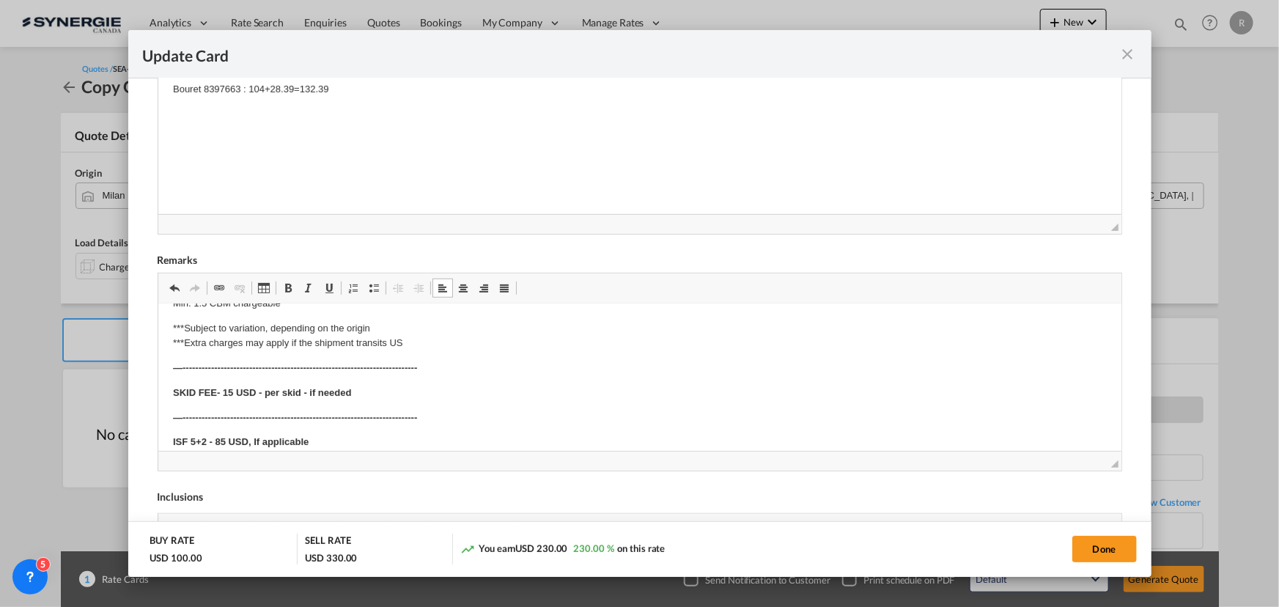
scroll to position [598, 0]
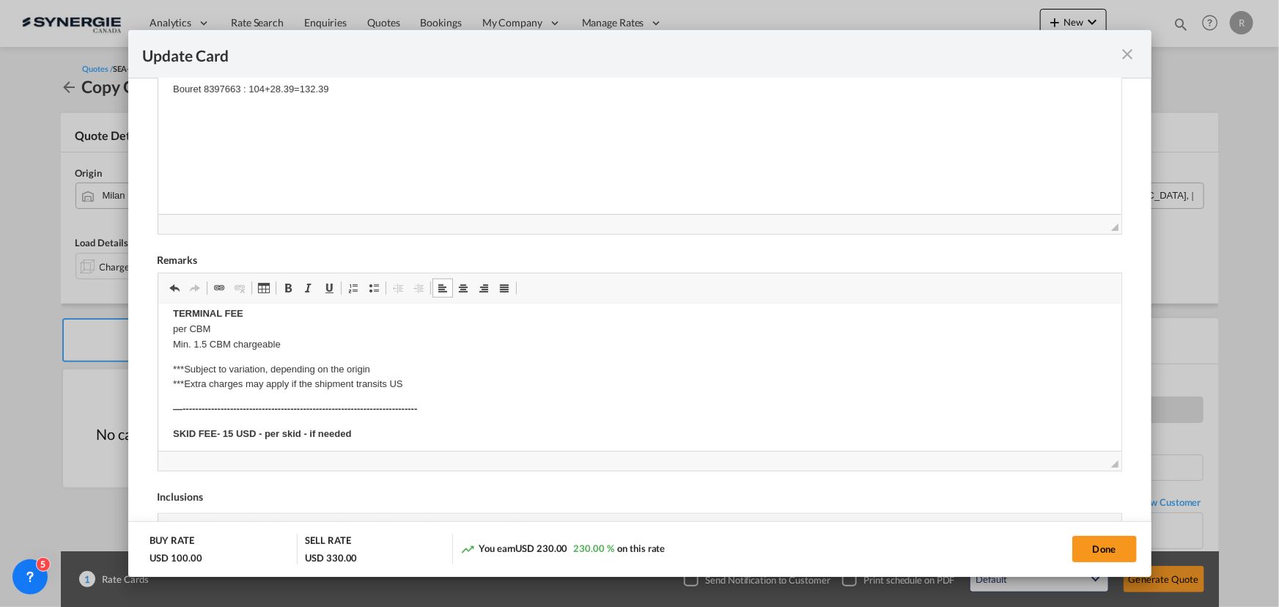
click at [257, 427] on p "SKID FEE- 15 USD - per skid - if needed" at bounding box center [639, 434] width 934 height 15
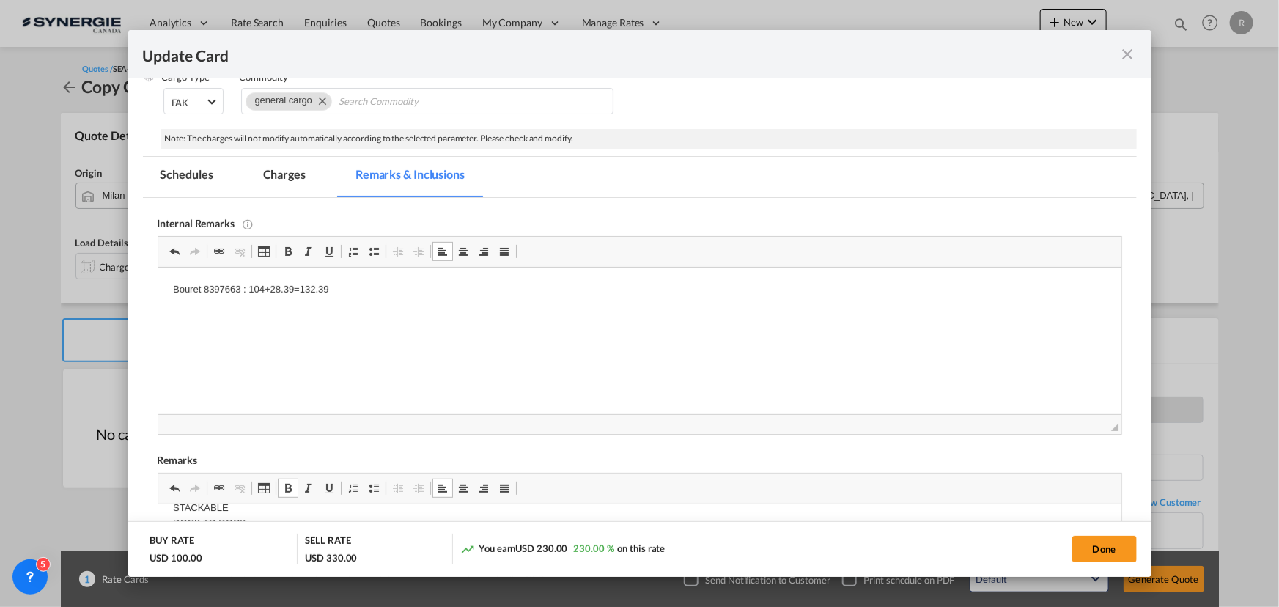
scroll to position [59, 0]
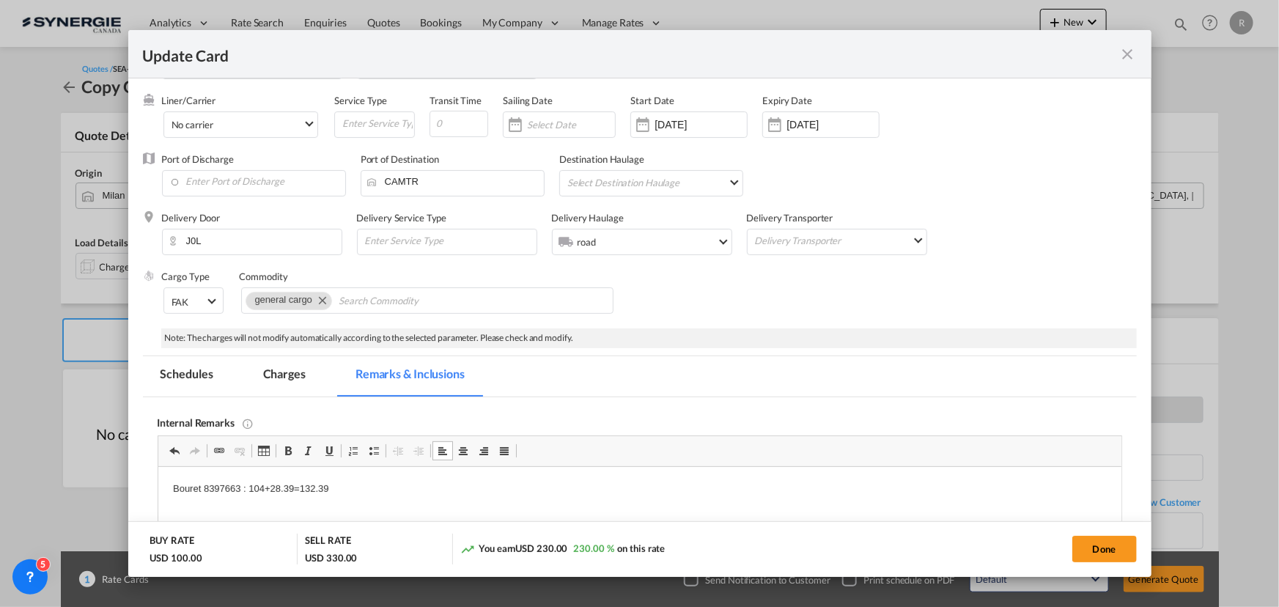
click at [284, 378] on md-tab-item "Charges" at bounding box center [285, 376] width 78 height 40
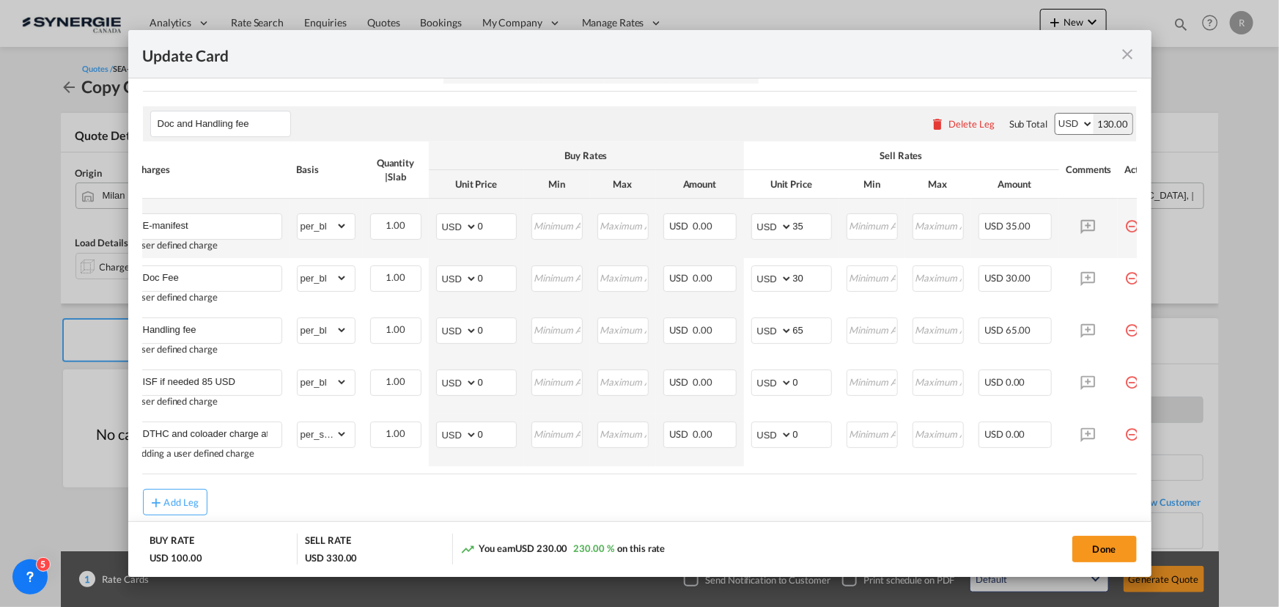
scroll to position [325, 0]
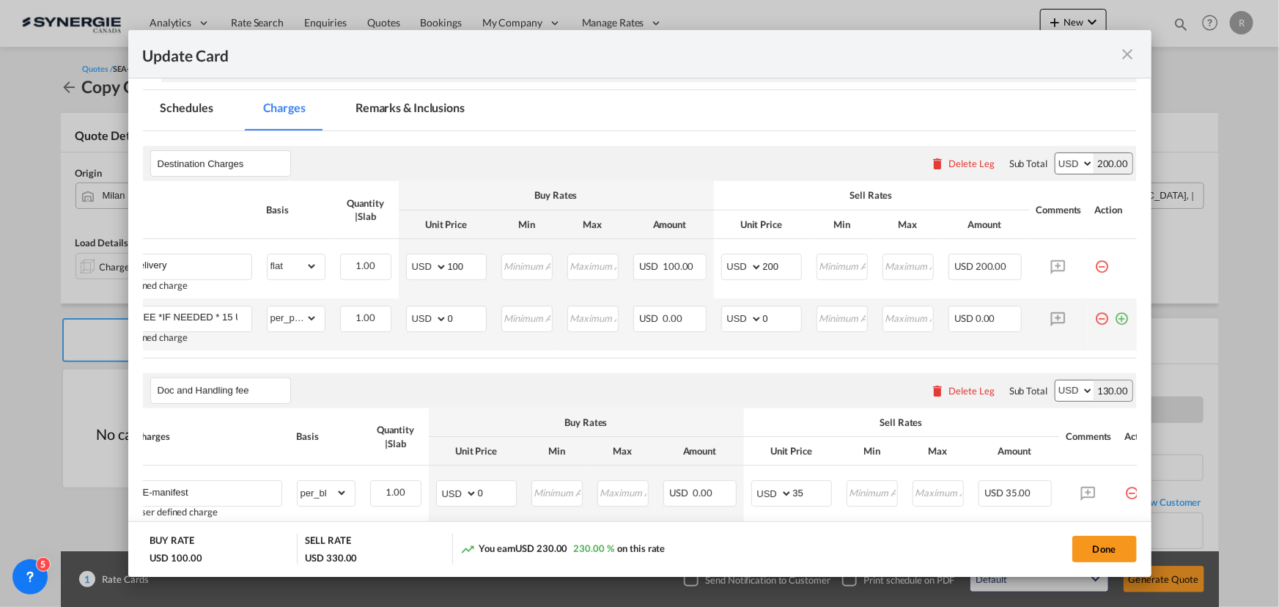
click at [1115, 320] on md-icon "icon-plus-circle-outline green-400-fg" at bounding box center [1122, 313] width 15 height 15
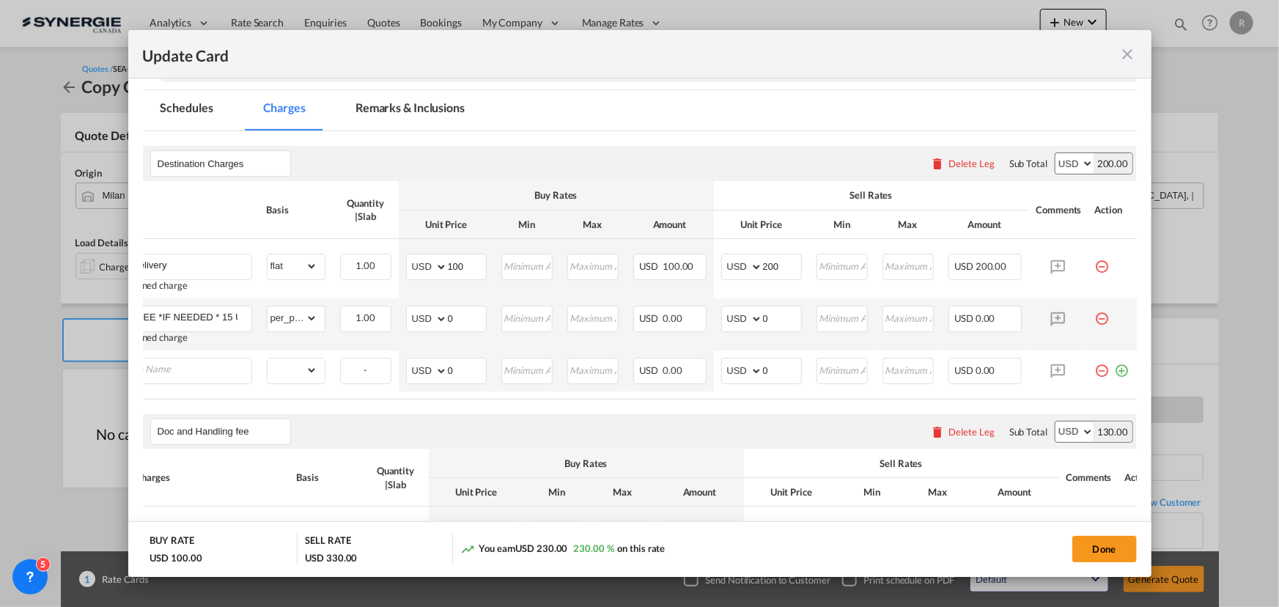
scroll to position [0, 15]
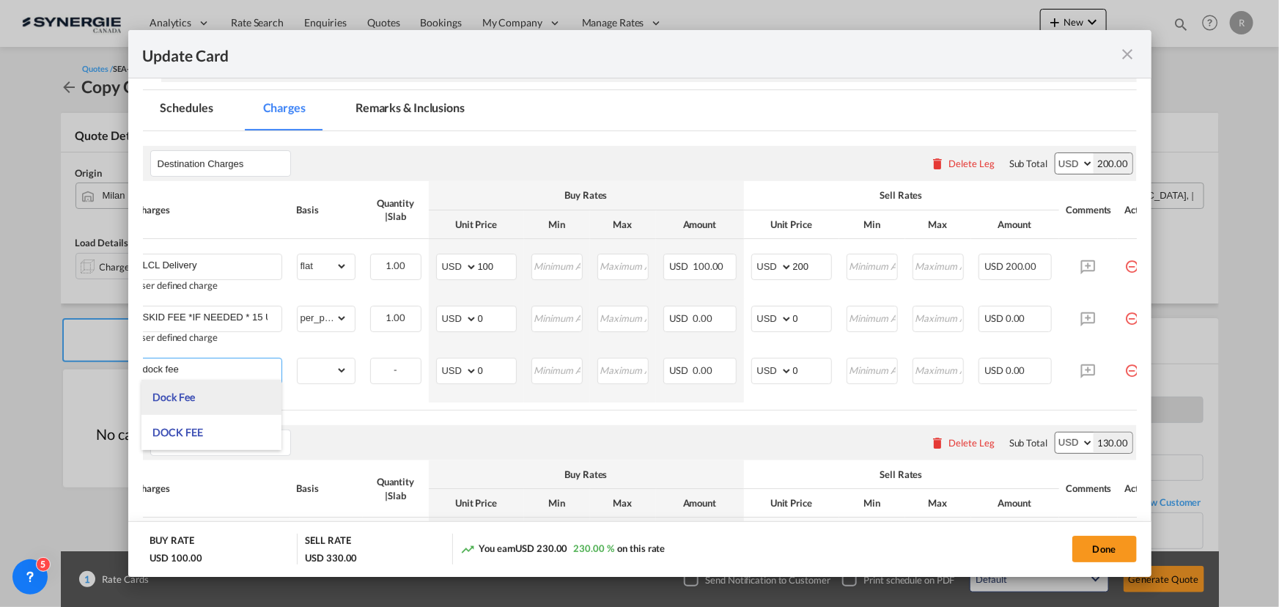
click at [189, 400] on span "Dock Fee" at bounding box center [173, 397] width 42 height 12
type input "Dock Fee"
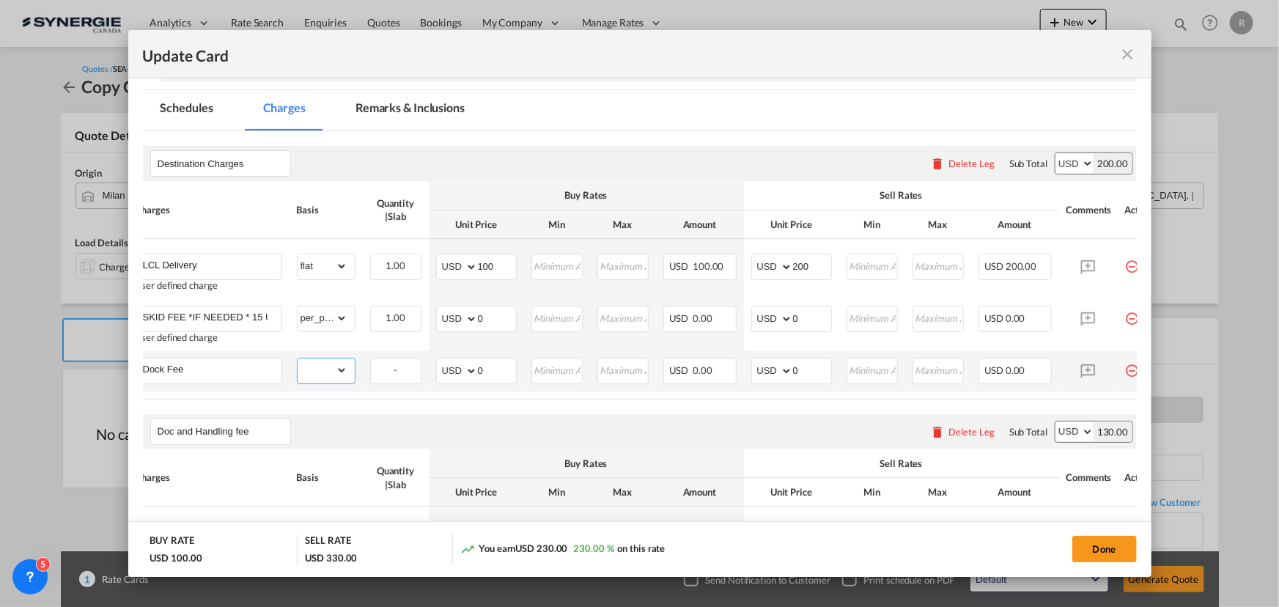
click at [334, 375] on select "gross_weight volumetric_weight per_shipment per_bl per_km per_hawb per_kg flat …" at bounding box center [323, 370] width 50 height 23
select select "per_shipment"
click at [298, 359] on select "gross_weight volumetric_weight per_shipment per_bl per_km per_hawb per_kg flat …" at bounding box center [323, 370] width 50 height 23
drag, startPoint x: 488, startPoint y: 367, endPoint x: 404, endPoint y: 358, distance: 84.8
click at [404, 358] on tr "Dock Fee Please Enter Already Exists gross_weight volumetric_weight per_shipmen…" at bounding box center [647, 370] width 1039 height 41
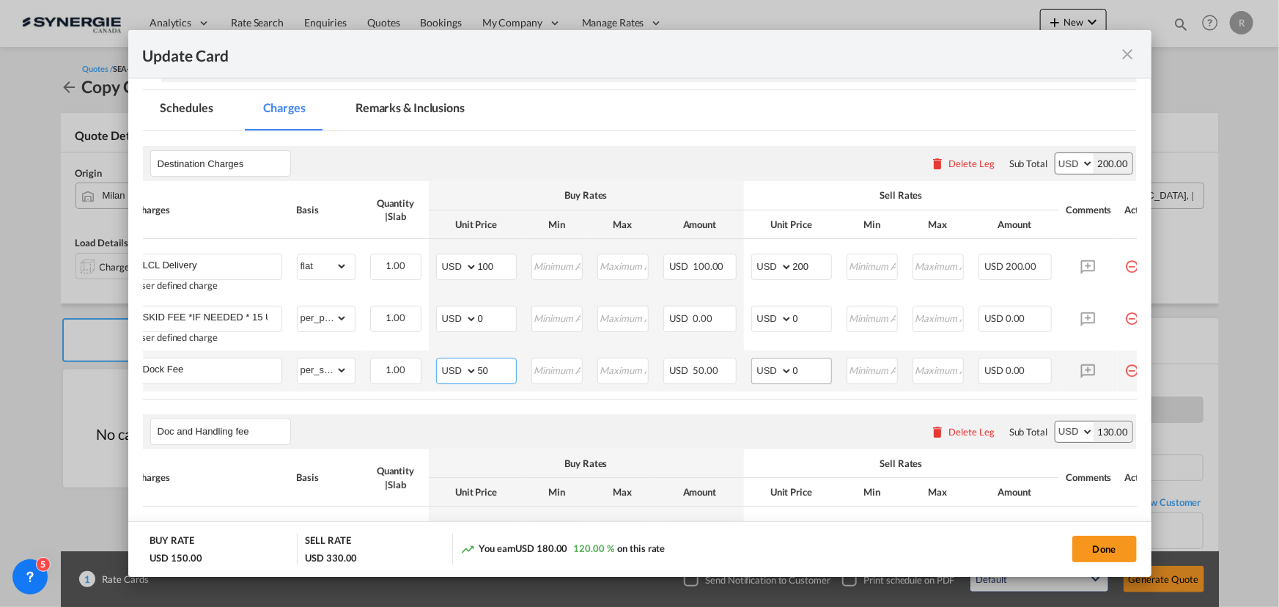
type input "50"
drag, startPoint x: 808, startPoint y: 372, endPoint x: 750, endPoint y: 366, distance: 58.3
click at [750, 366] on td "AED AFN ALL AMD ANG AOA ARS AUD AWG AZN BAM BBD BDT BGN BHD BIF BMD BND BOB BRL…" at bounding box center [791, 370] width 95 height 41
type input "65"
click at [598, 411] on air-lcl-rate-modification "Destination Charges Please enter leg name Leg Name Already Exists Delete Leg Su…" at bounding box center [640, 477] width 994 height 692
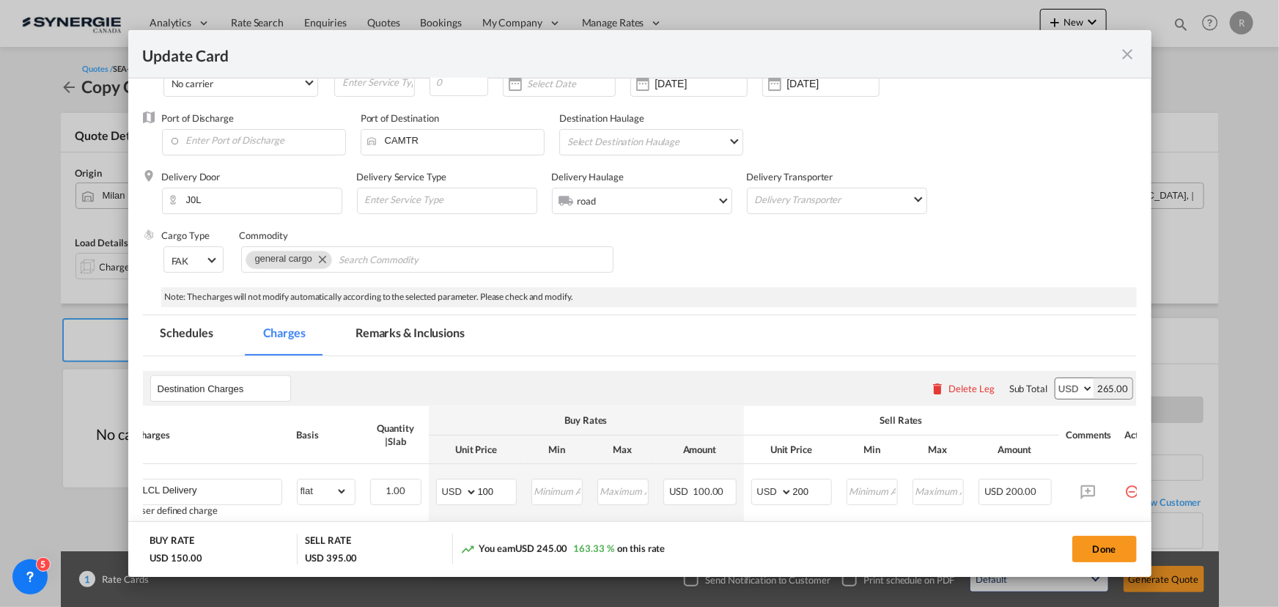
scroll to position [199, 0]
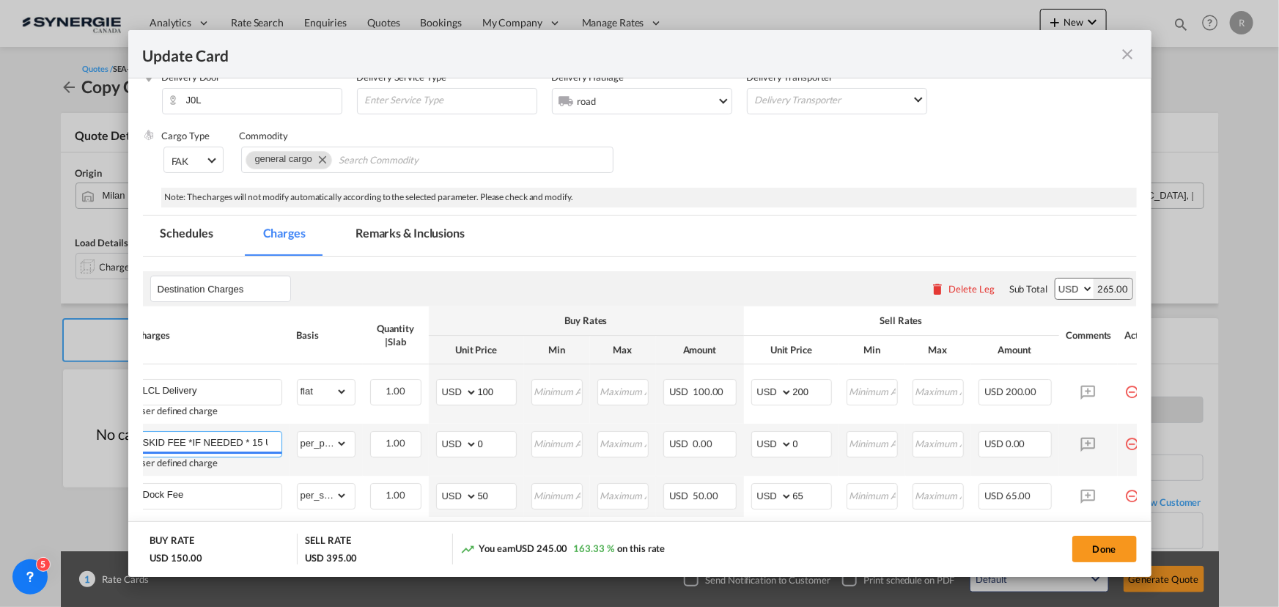
click at [228, 433] on input "SKID FEE *IF NEEDED * 15 USD PER SKID" at bounding box center [212, 443] width 139 height 22
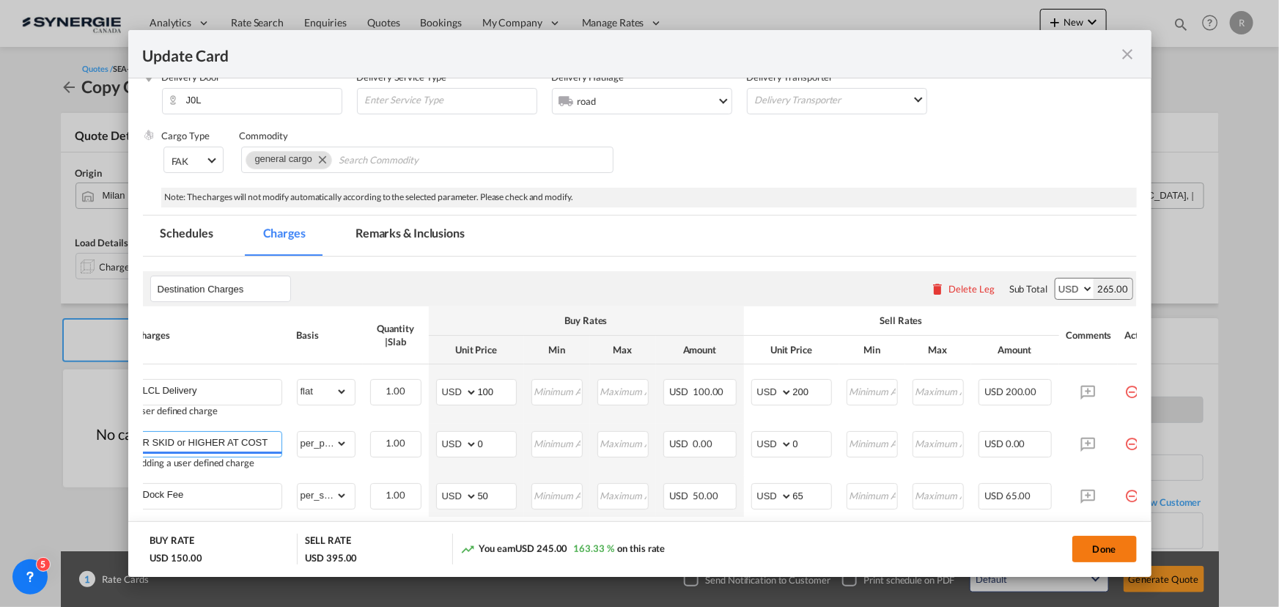
type input "SKID FEE *IF NEEDED * 15 USD PER SKID or HIGHER AT COST"
click at [1098, 556] on button "Done" at bounding box center [1105, 549] width 65 height 26
type input "01 Oct 2025"
type input "29 Oct 2026"
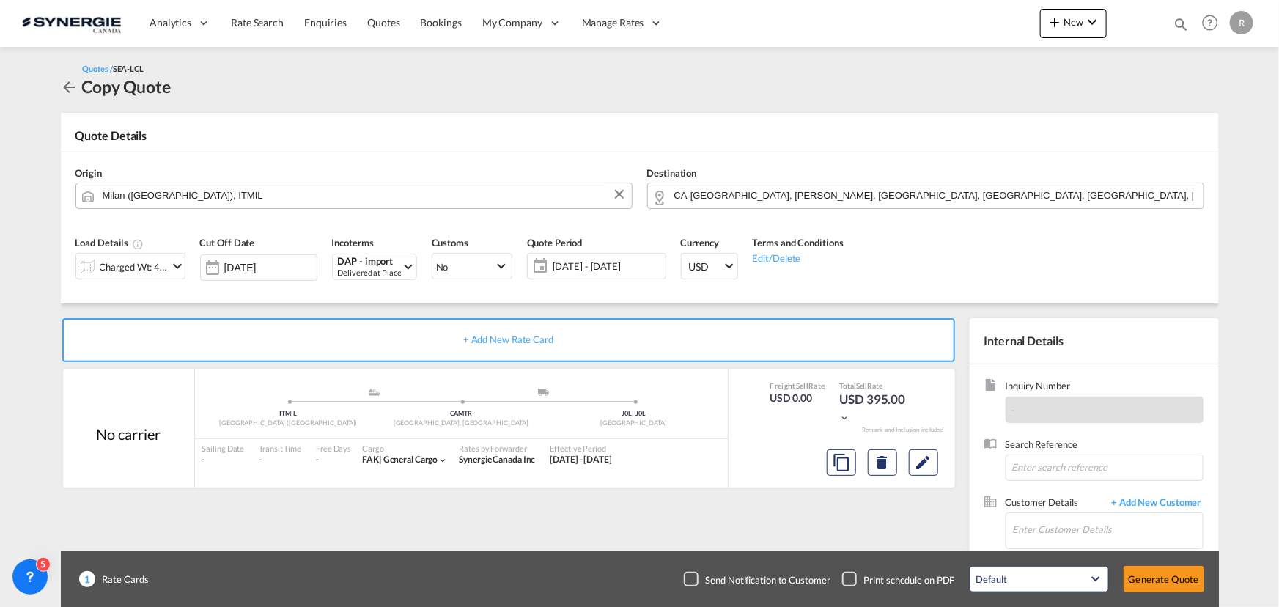
scroll to position [0, 0]
click at [1077, 538] on input "Enter Customer Details" at bounding box center [1108, 529] width 190 height 33
paste input "gamze.kaygisiz@dbgroup.net"
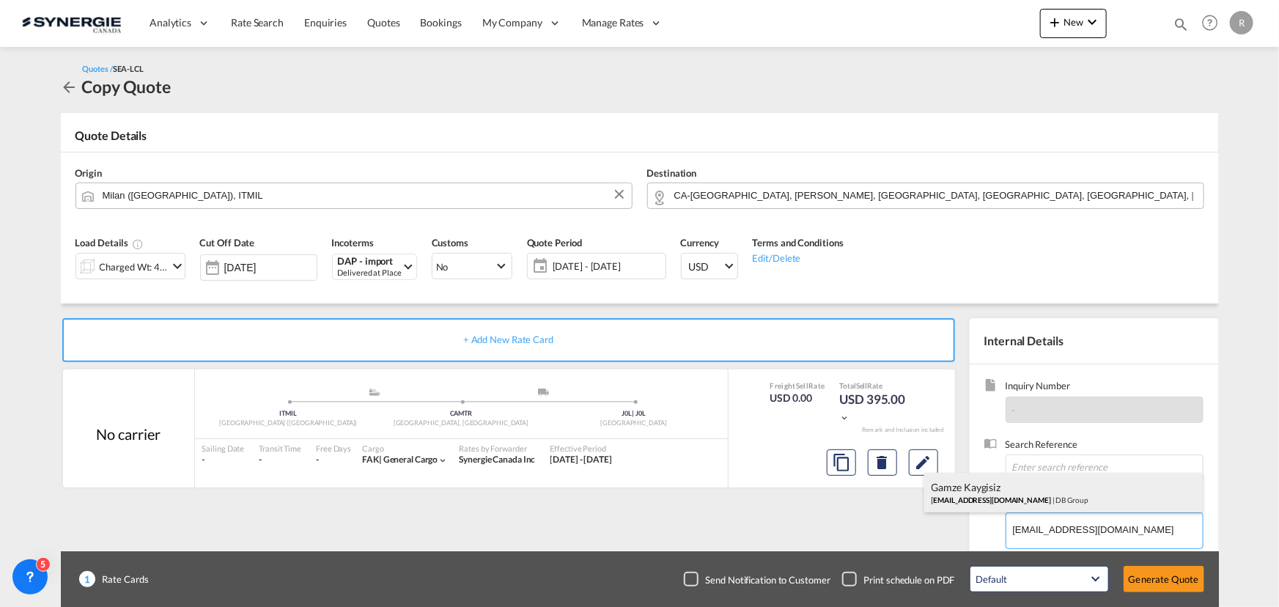
click at [1021, 493] on div "Gamze Kaygisiz gamze.kaygisiz@dbgroup.net | DB Group" at bounding box center [1064, 493] width 279 height 40
type input "DB Group, Gamze Kaygisiz, gamze.kaygisiz@dbgroup.net"
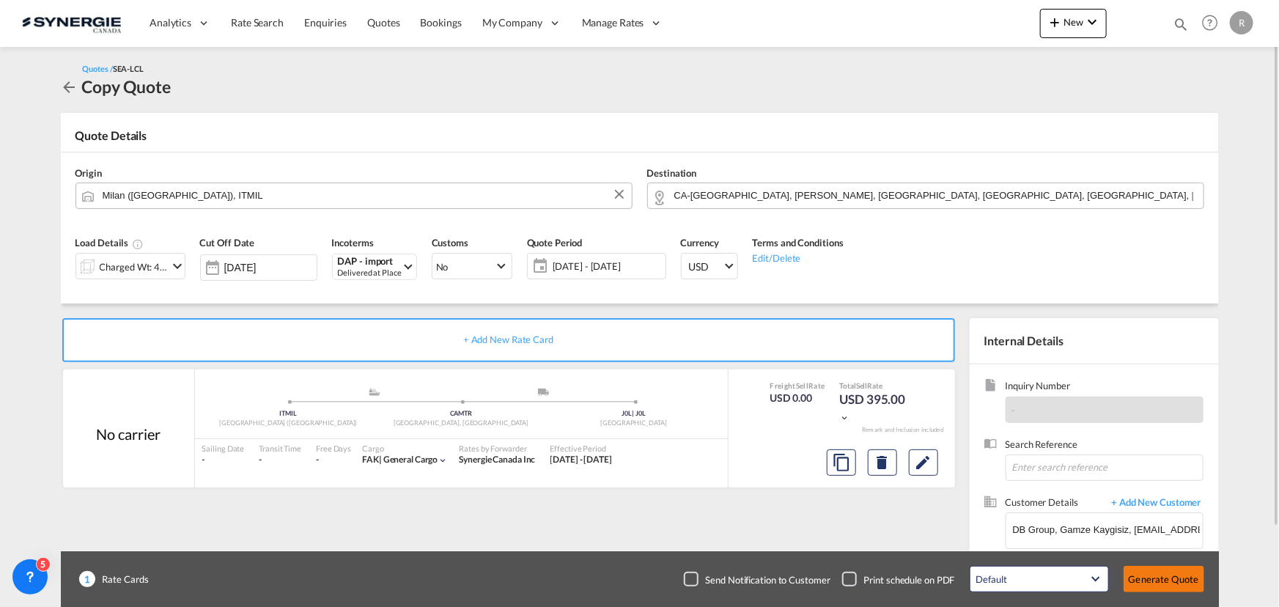
click at [1147, 580] on button "Generate Quote" at bounding box center [1164, 579] width 81 height 26
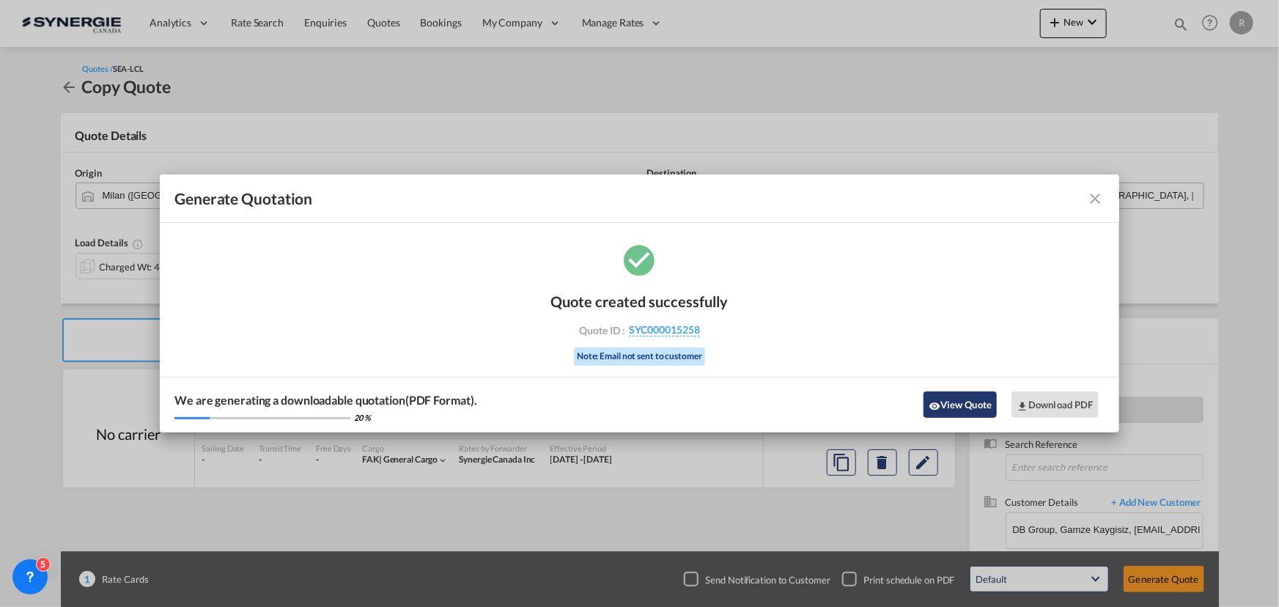
click at [959, 402] on button "View Quote" at bounding box center [960, 405] width 73 height 26
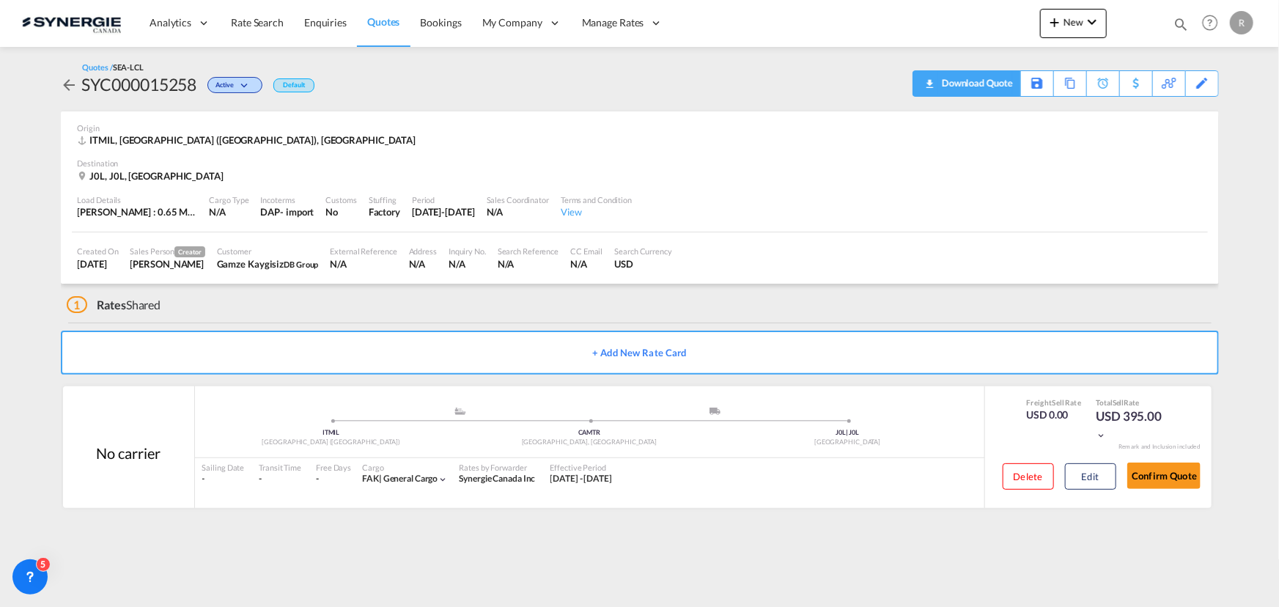
click at [1000, 88] on div "Download Quote" at bounding box center [975, 82] width 75 height 23
